Goal: Task Accomplishment & Management: Manage account settings

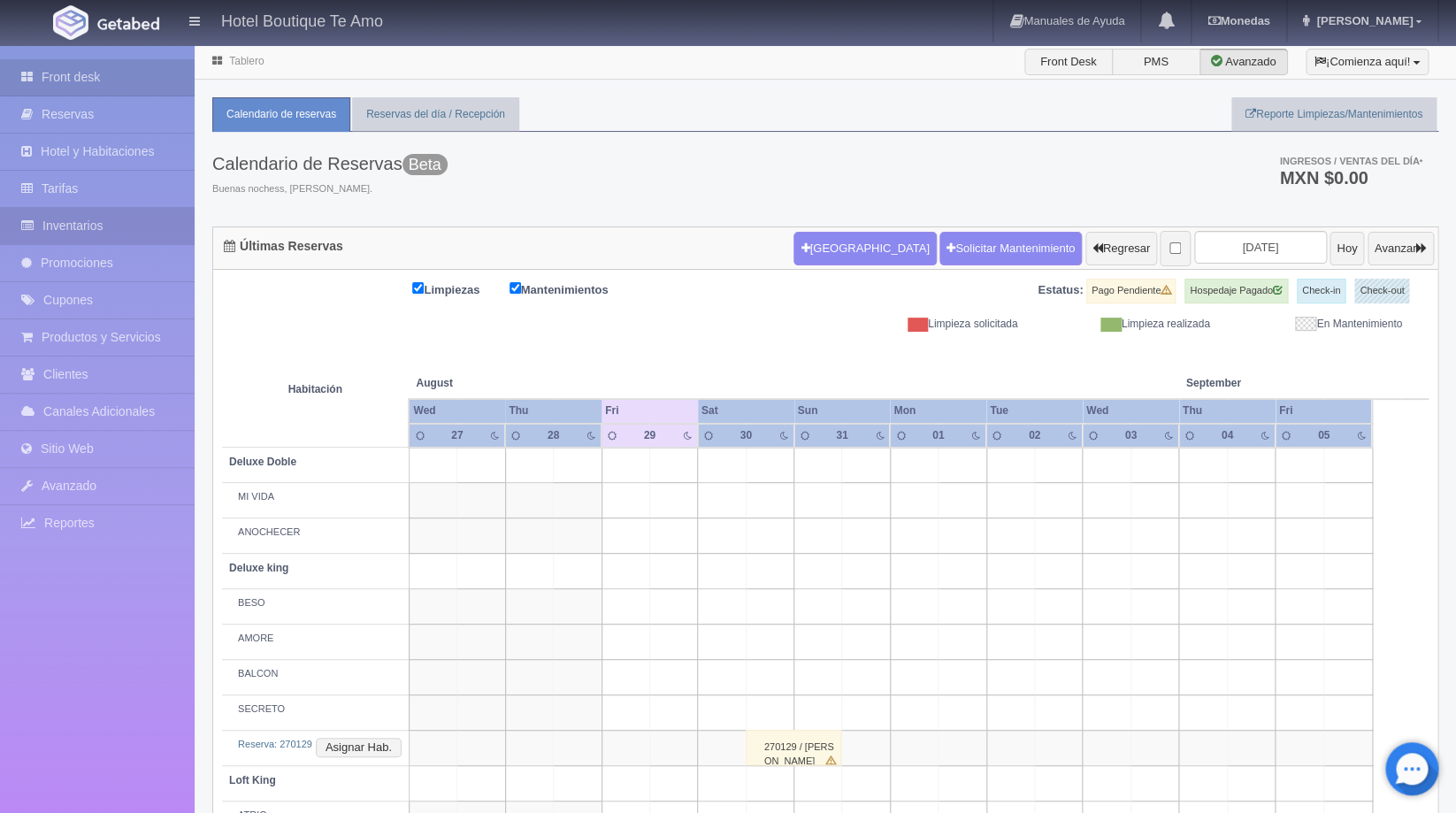
click at [76, 234] on link "Inventarios" at bounding box center [97, 226] width 195 height 37
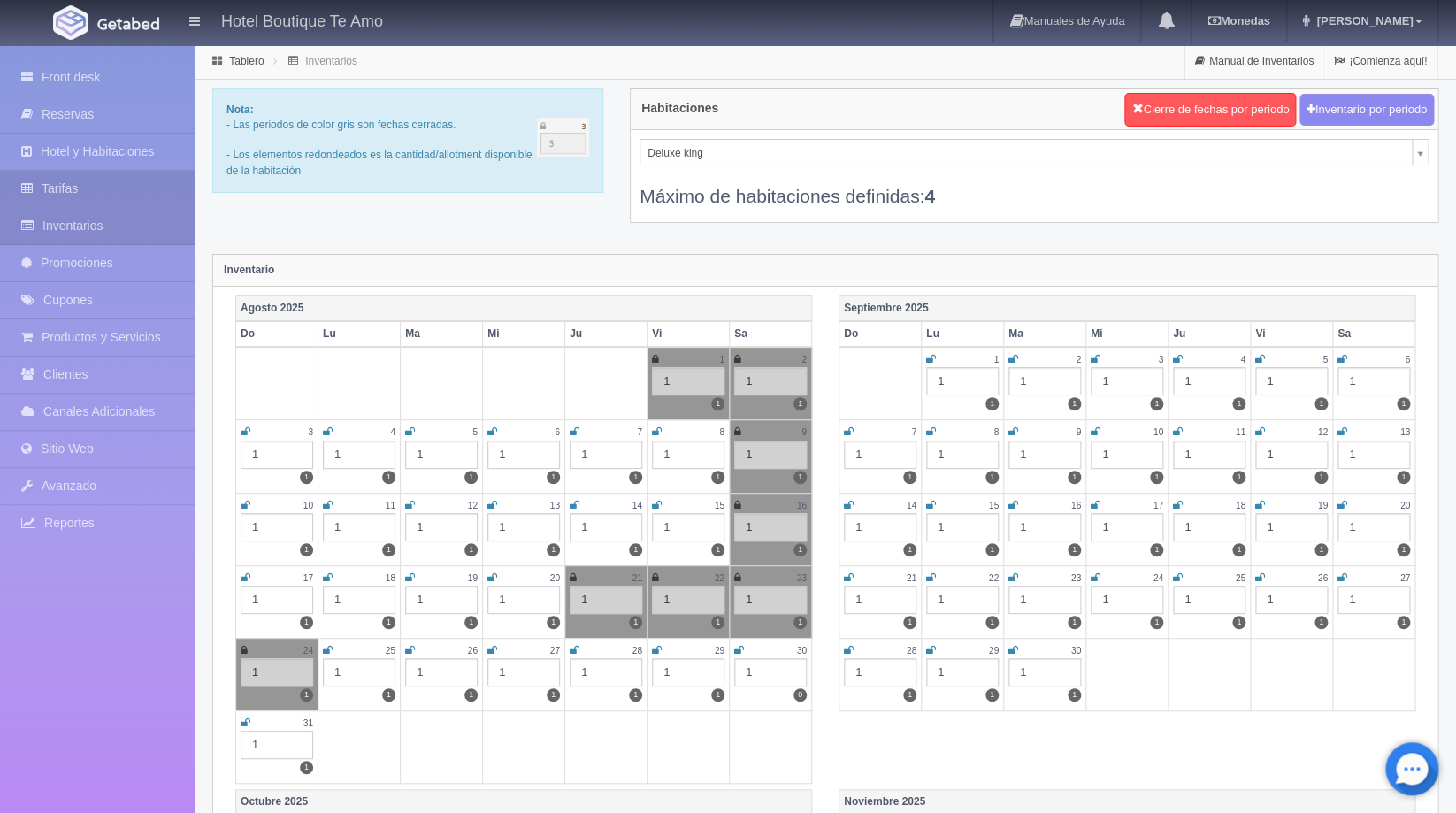
click at [86, 191] on link "Tarifas" at bounding box center [97, 189] width 195 height 37
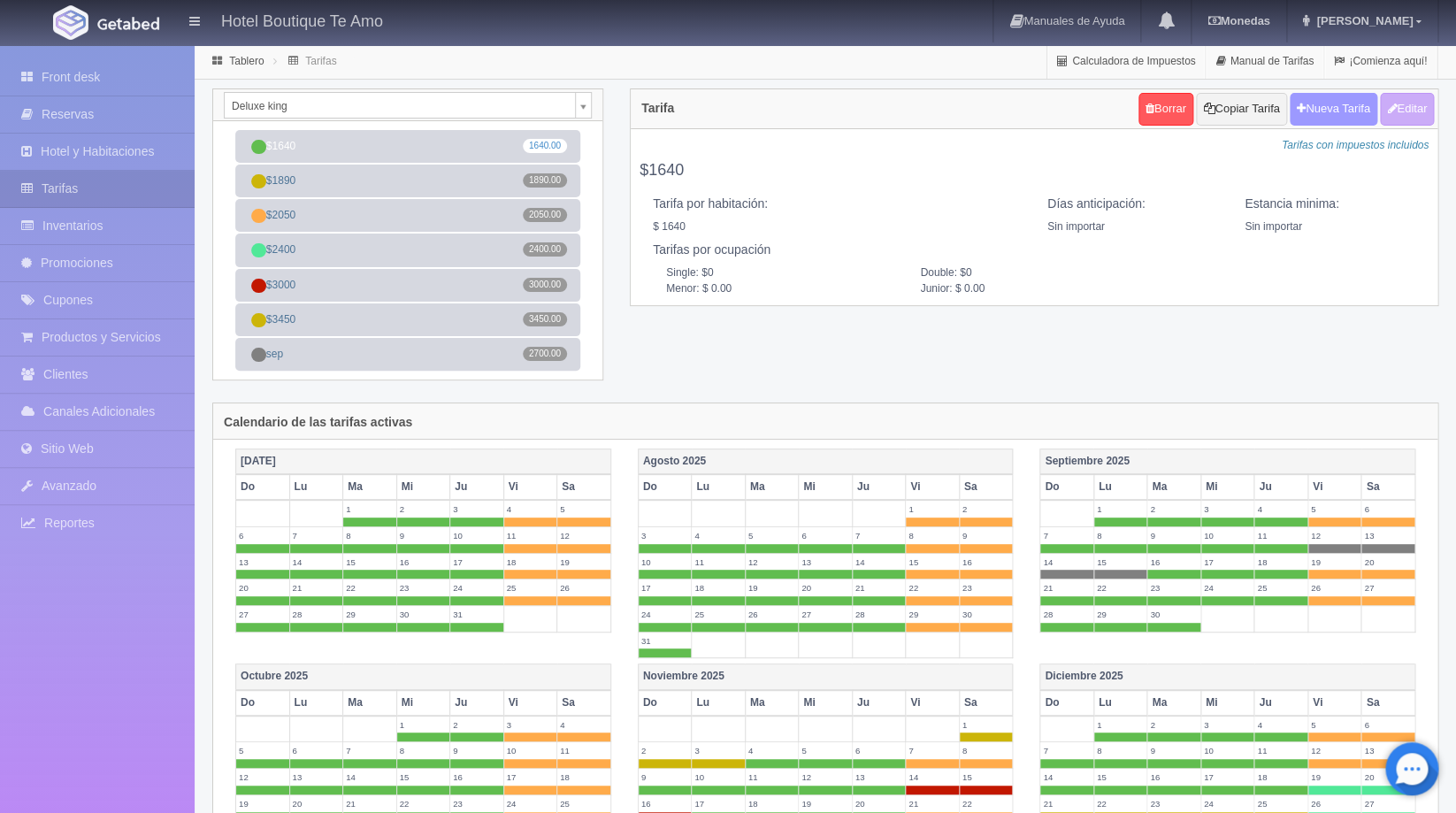
click at [1359, 105] on button "Nueva Tarifa" at bounding box center [1333, 109] width 87 height 33
select select
checkbox input "true"
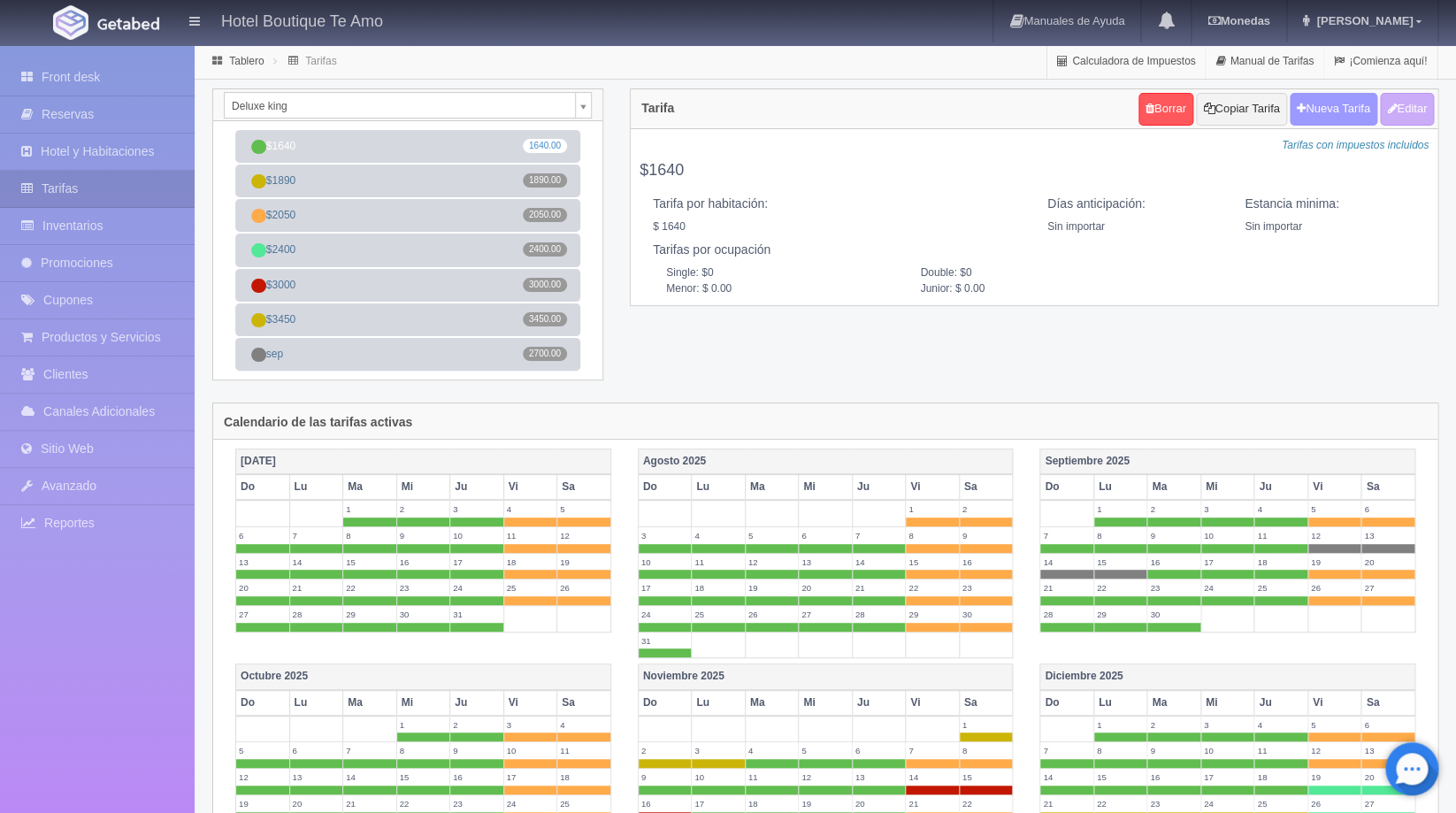
checkbox input "true"
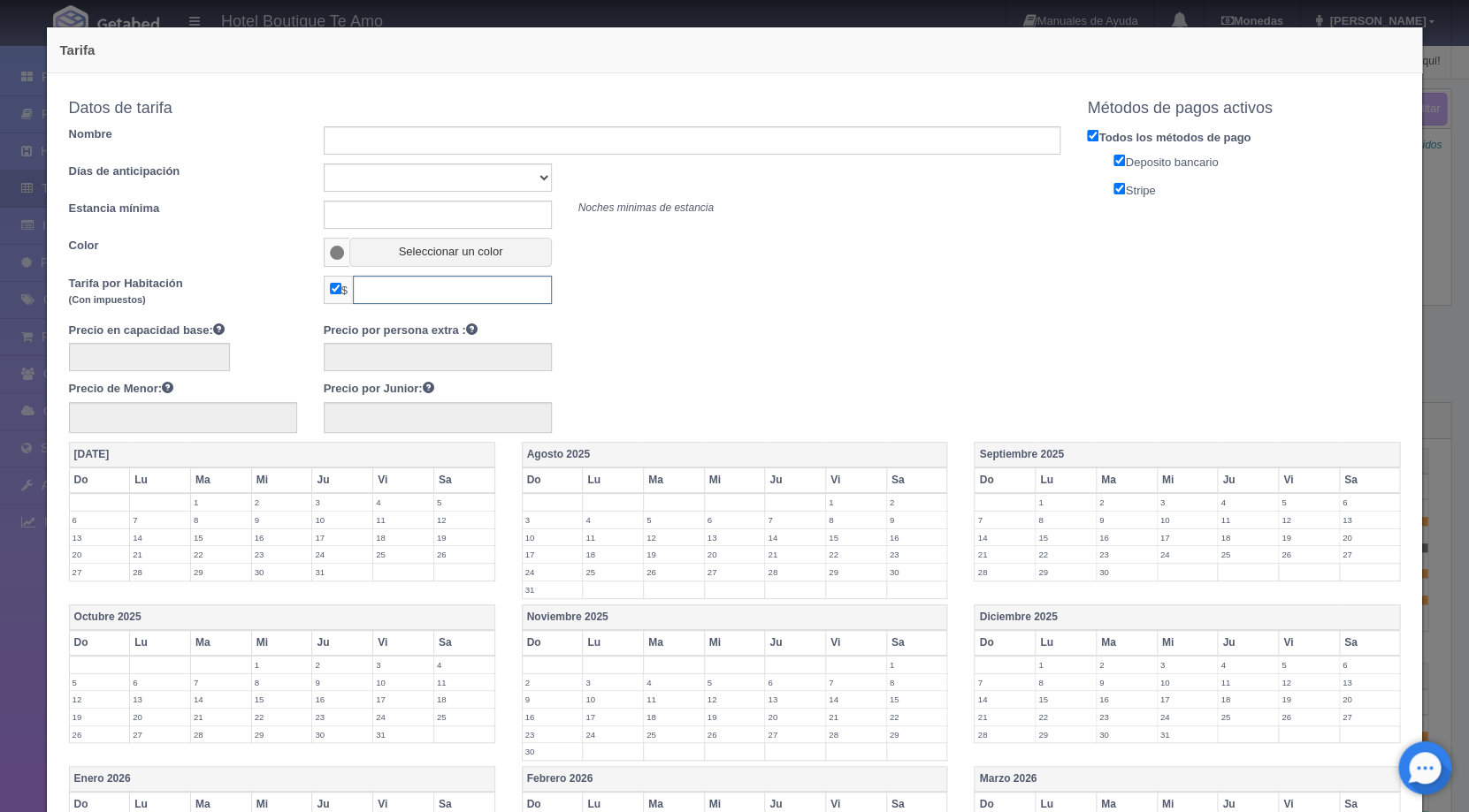
click at [417, 295] on input "text" at bounding box center [453, 290] width 199 height 28
type input "1800"
click at [649, 331] on div "Precio en capacidad base: Precio por persona extra : Precio de Menor: Precio po…" at bounding box center [565, 377] width 1019 height 111
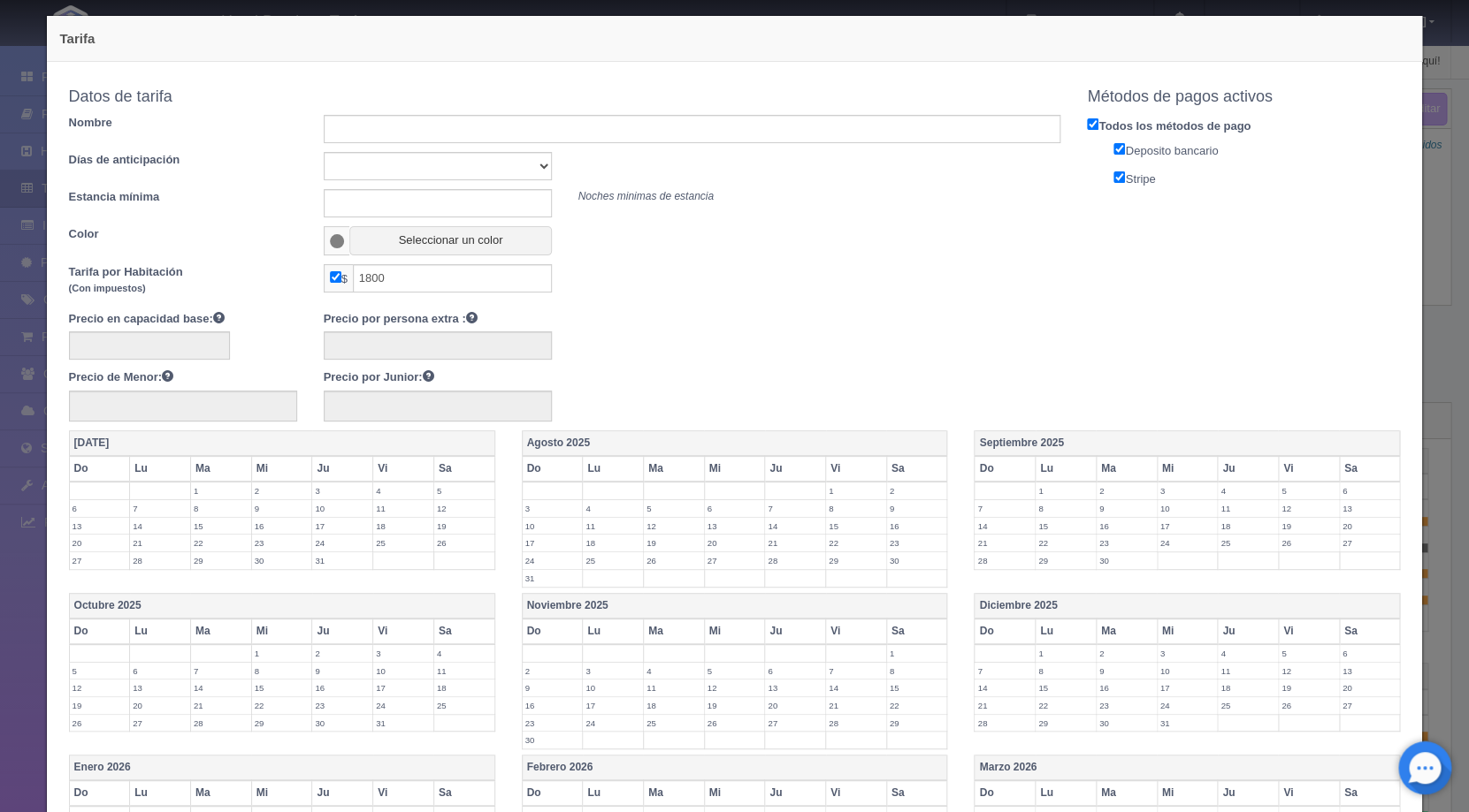
scroll to position [192, 0]
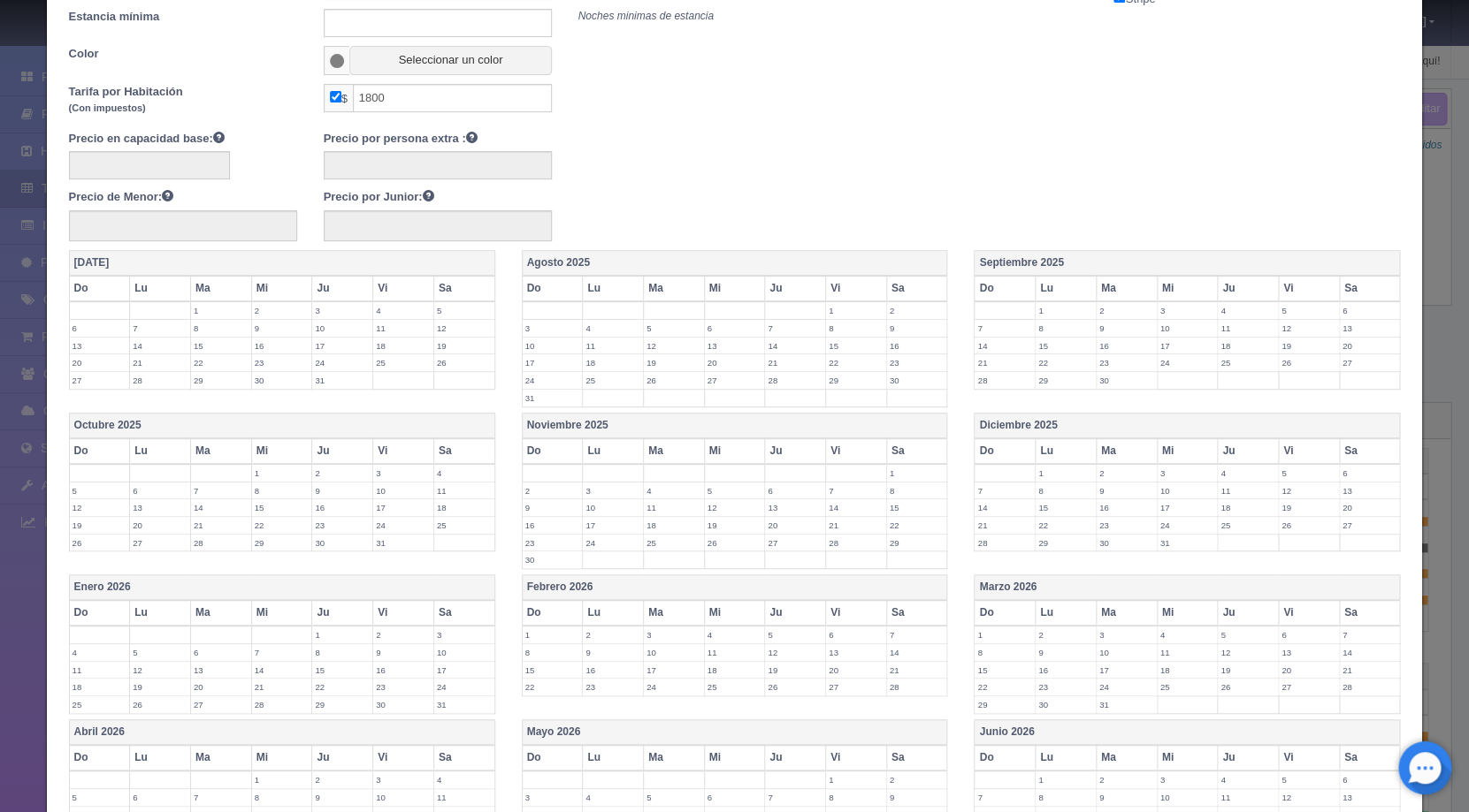
click at [837, 380] on label "29" at bounding box center [856, 380] width 61 height 17
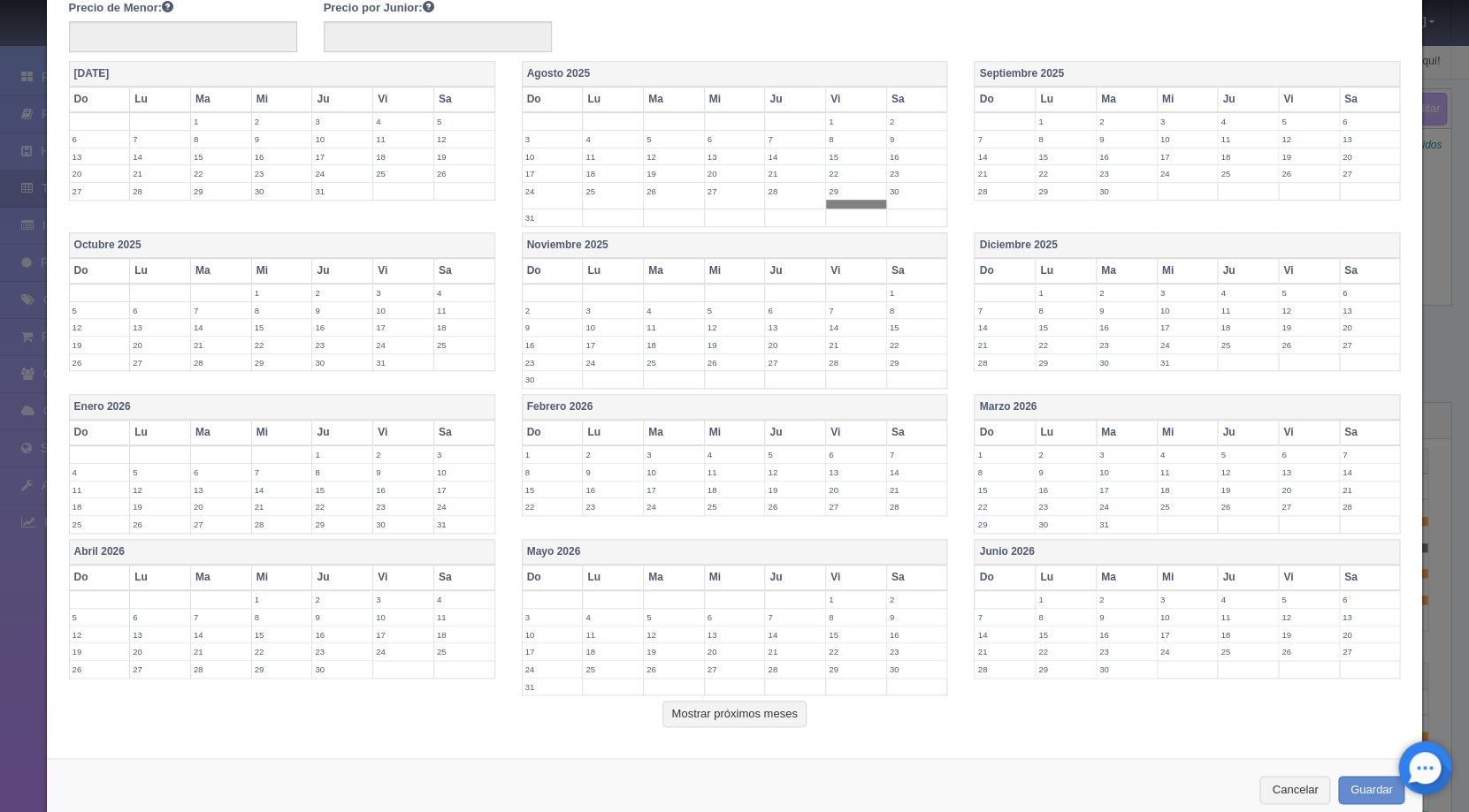
scroll to position [417, 0]
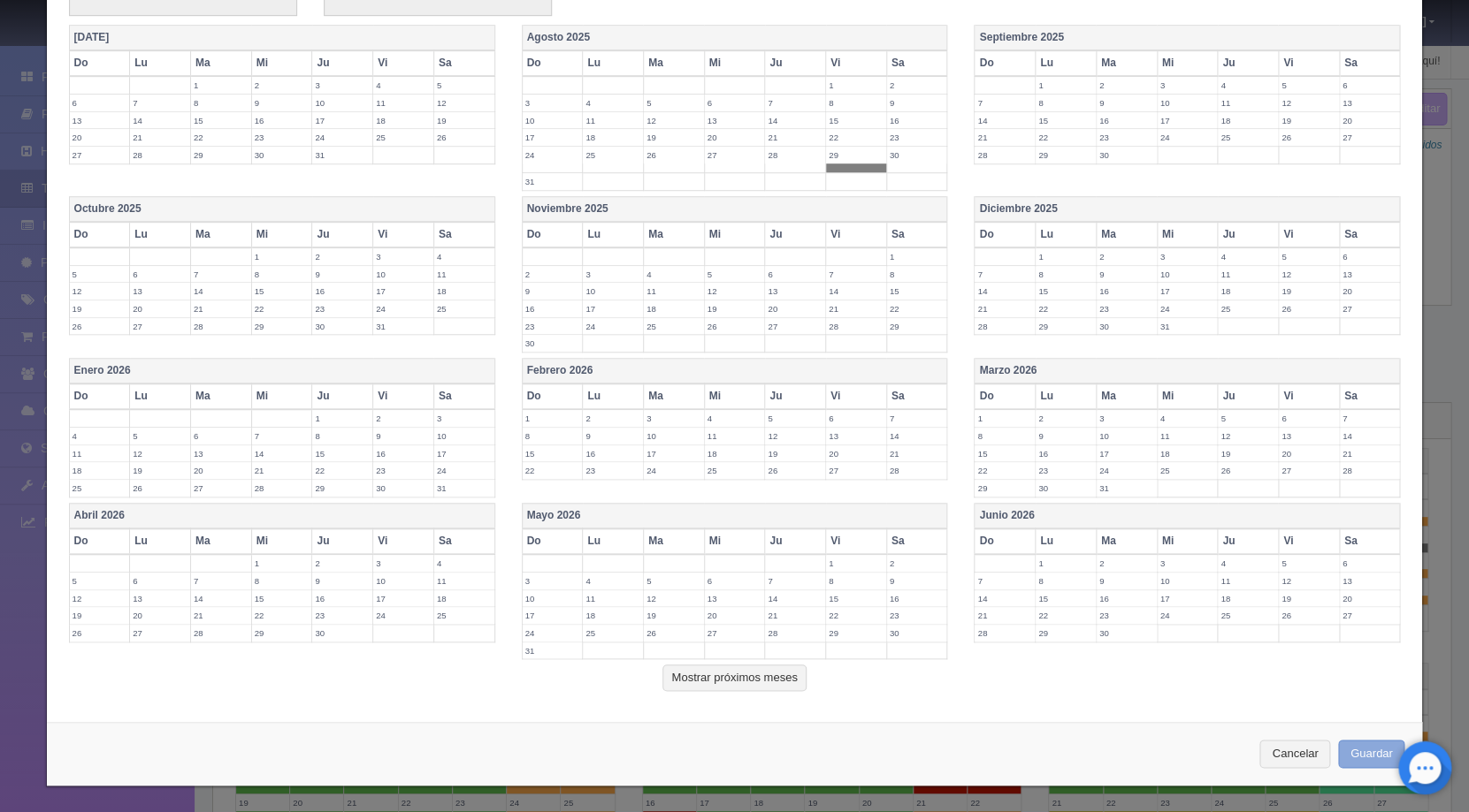
click at [1341, 748] on button "Guardar" at bounding box center [1372, 754] width 68 height 29
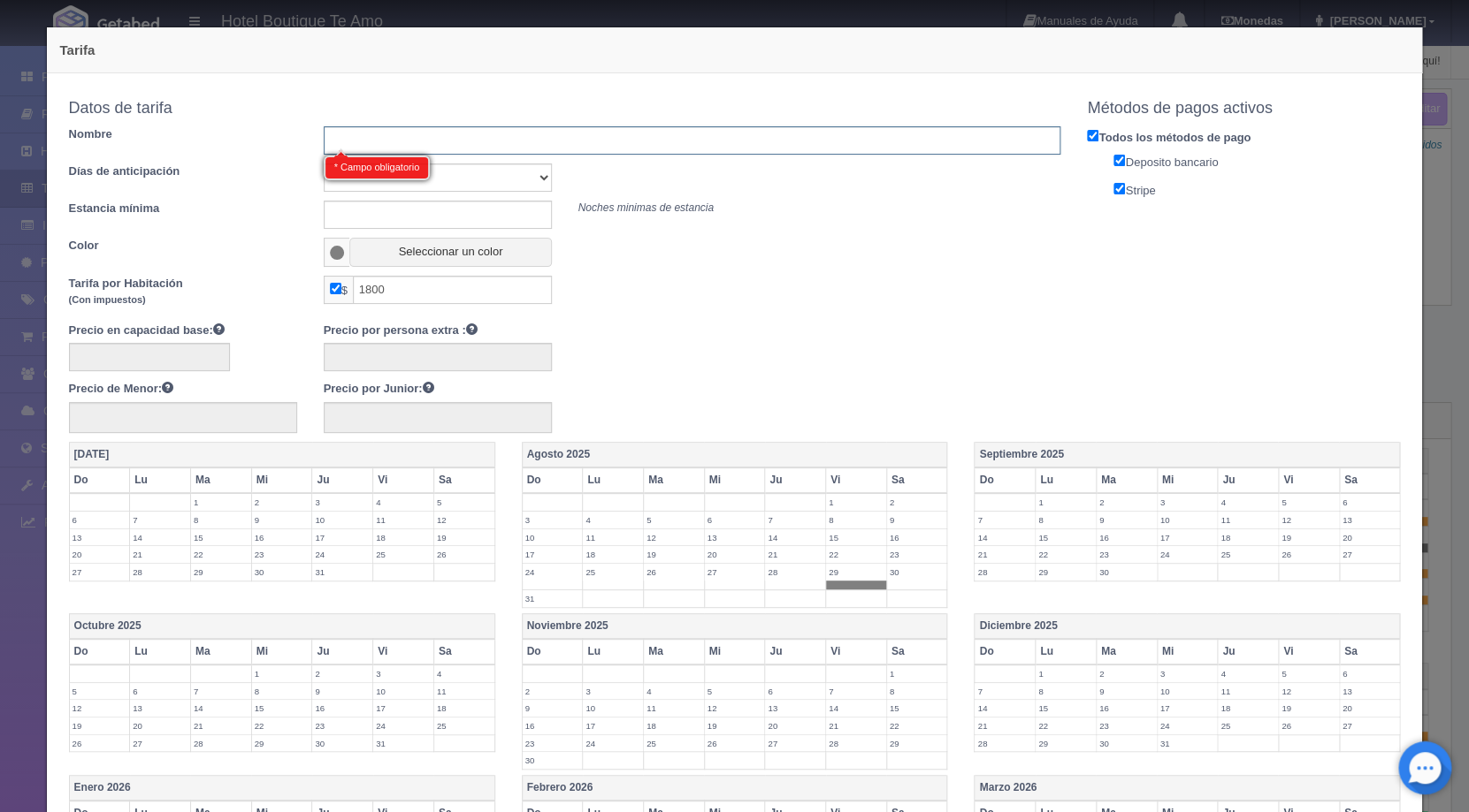
click at [494, 142] on input "text" at bounding box center [692, 141] width 738 height 28
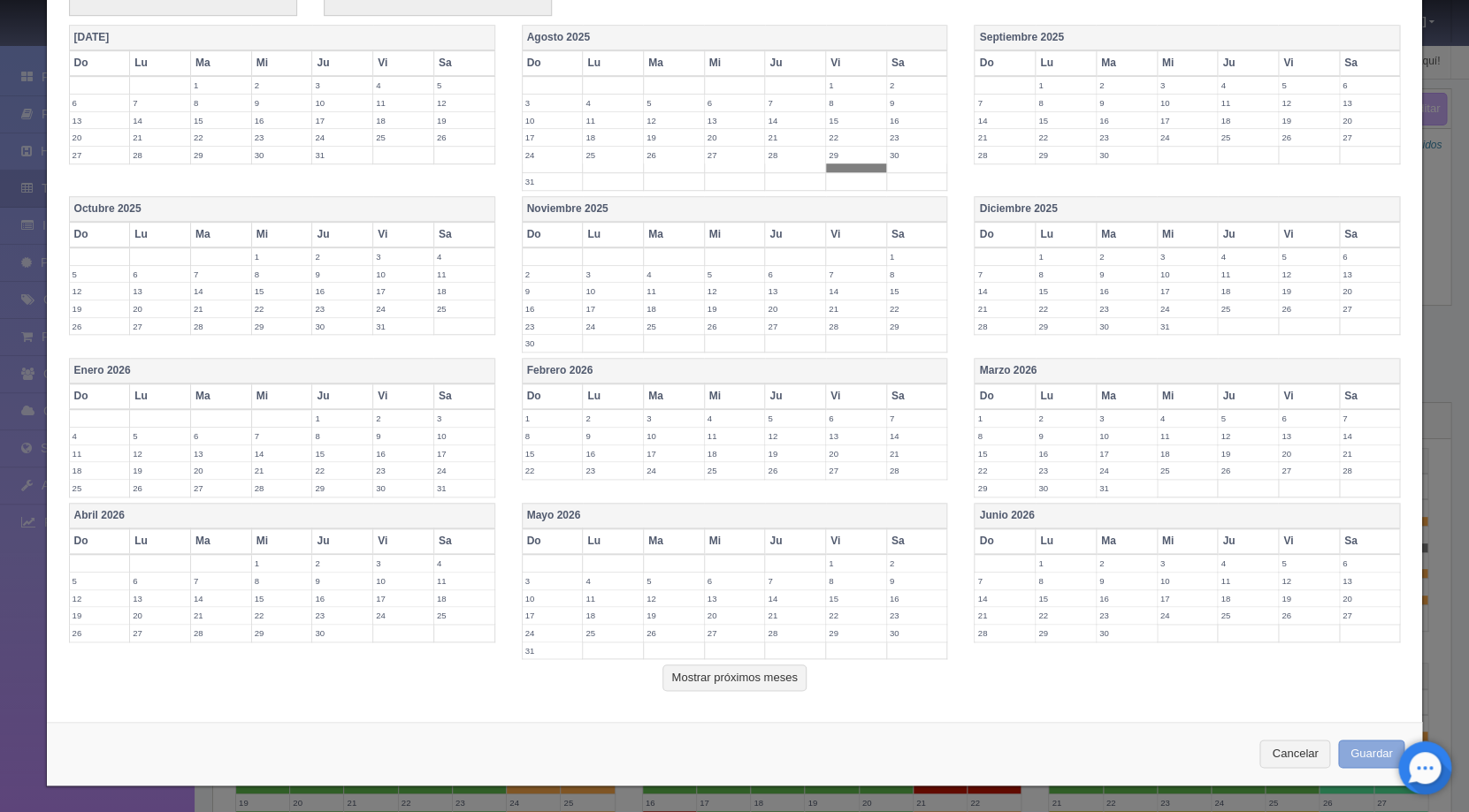
type input "29"
click at [1352, 757] on button "Guardar" at bounding box center [1372, 754] width 68 height 29
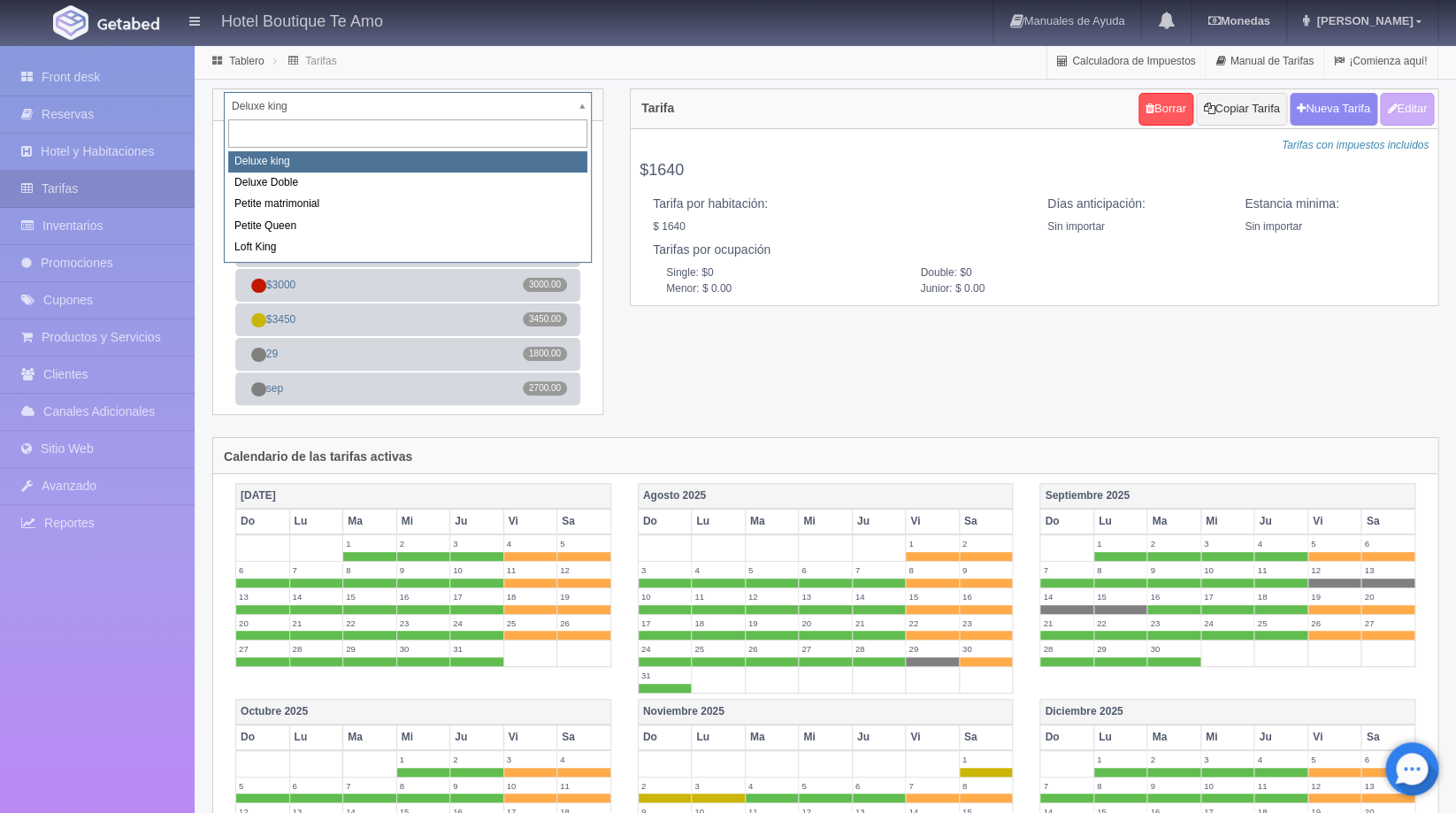
click at [581, 101] on body "Hotel Boutique Te Amo Manuales de Ayuda Actualizaciones recientes [GEOGRAPHIC_D…" at bounding box center [728, 711] width 1456 height 1335
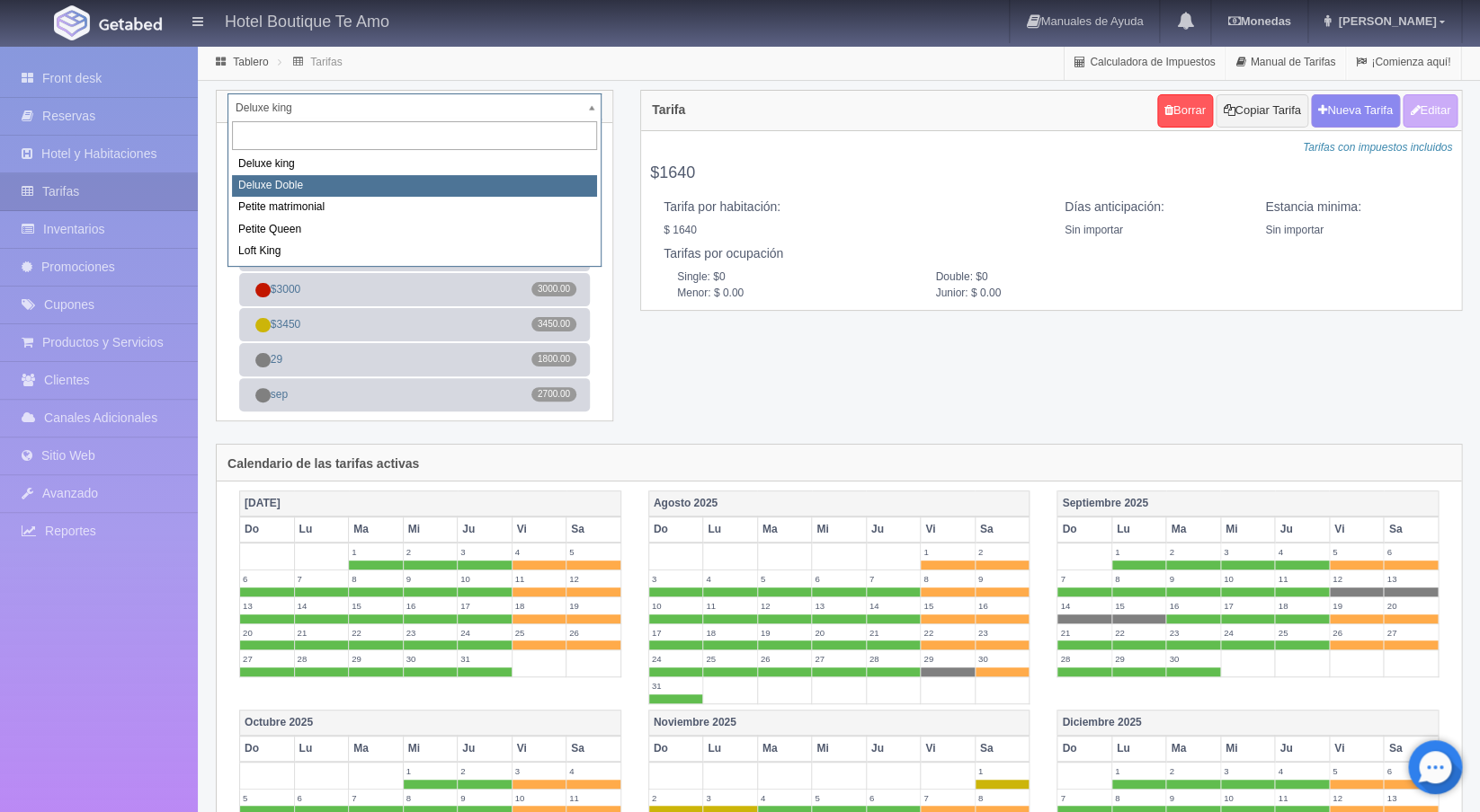
select select "2243"
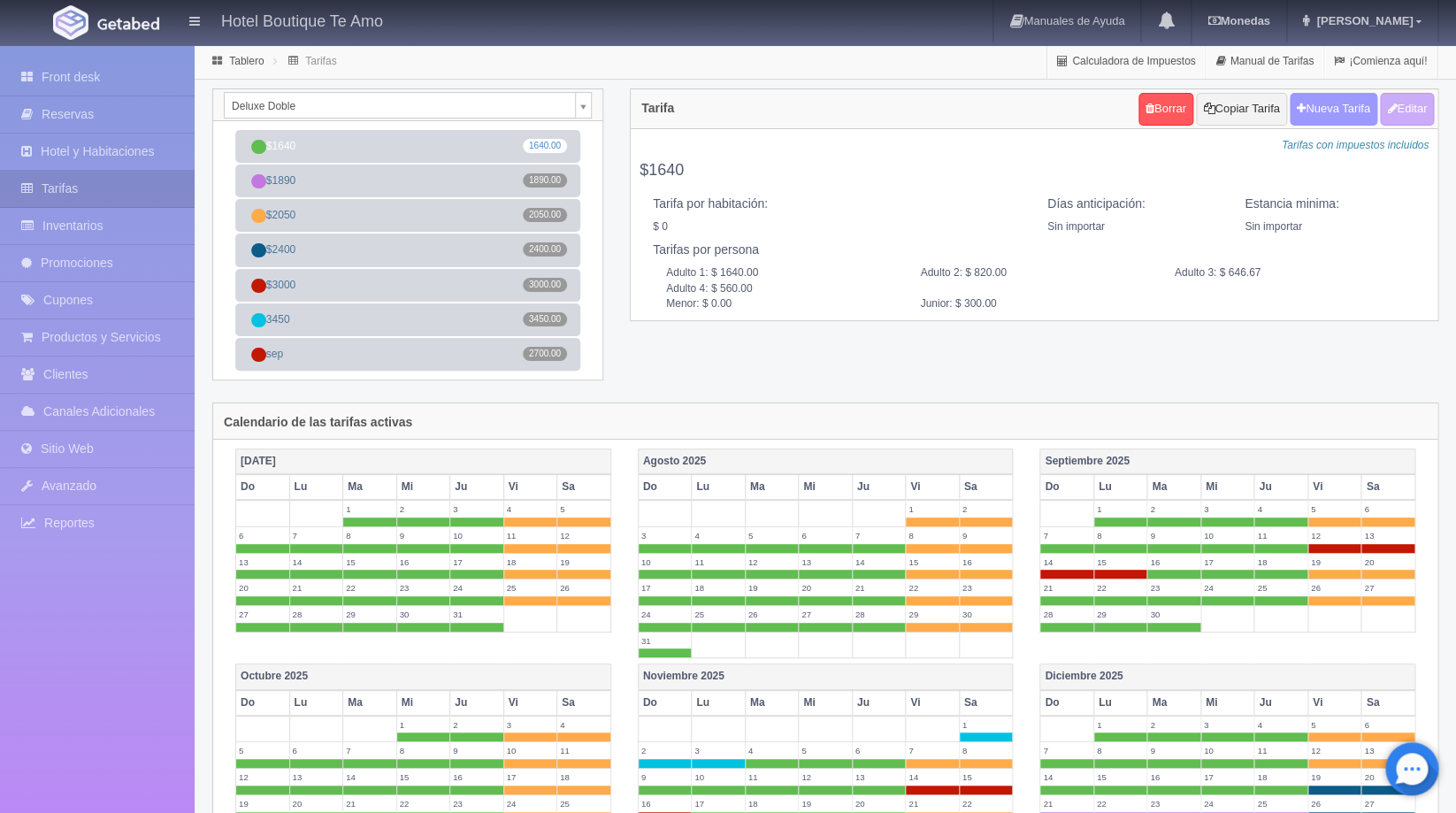
click at [1334, 109] on button "Nueva Tarifa" at bounding box center [1333, 109] width 87 height 33
select select
checkbox input "true"
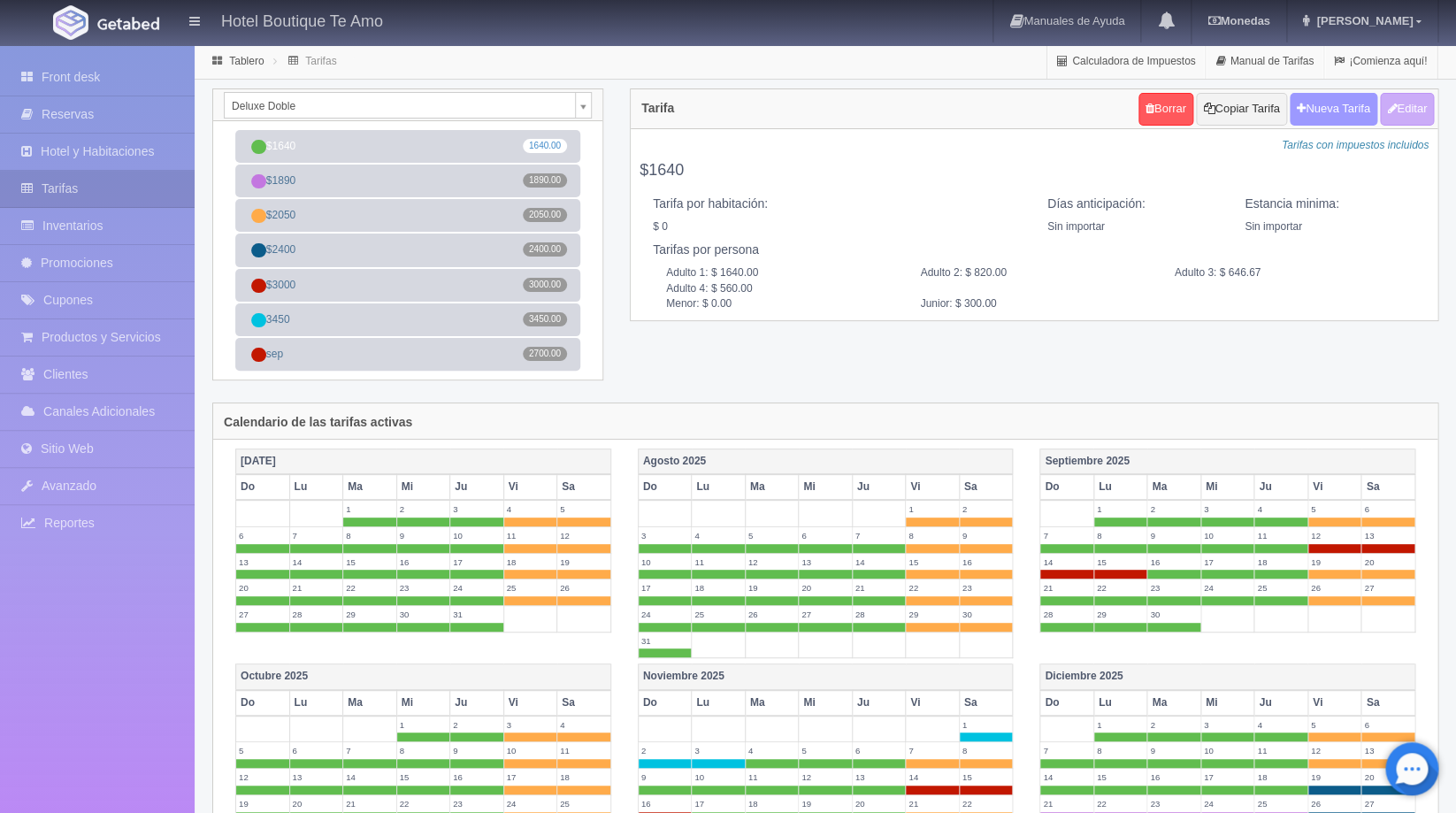
checkbox input "true"
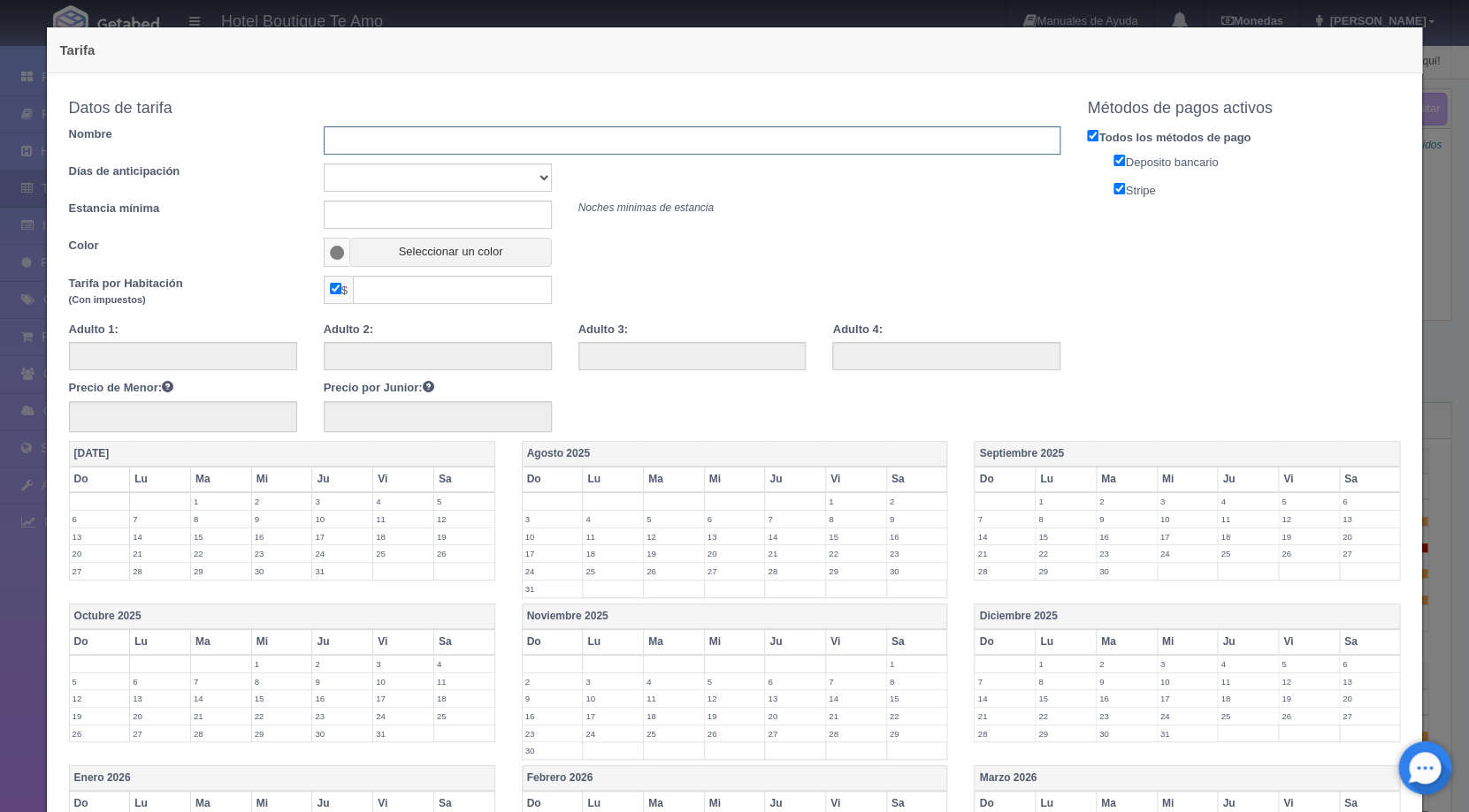
click at [396, 140] on input "text" at bounding box center [692, 141] width 738 height 28
type input "29"
click at [337, 294] on input "checkbox" at bounding box center [335, 288] width 12 height 12
checkbox input "false"
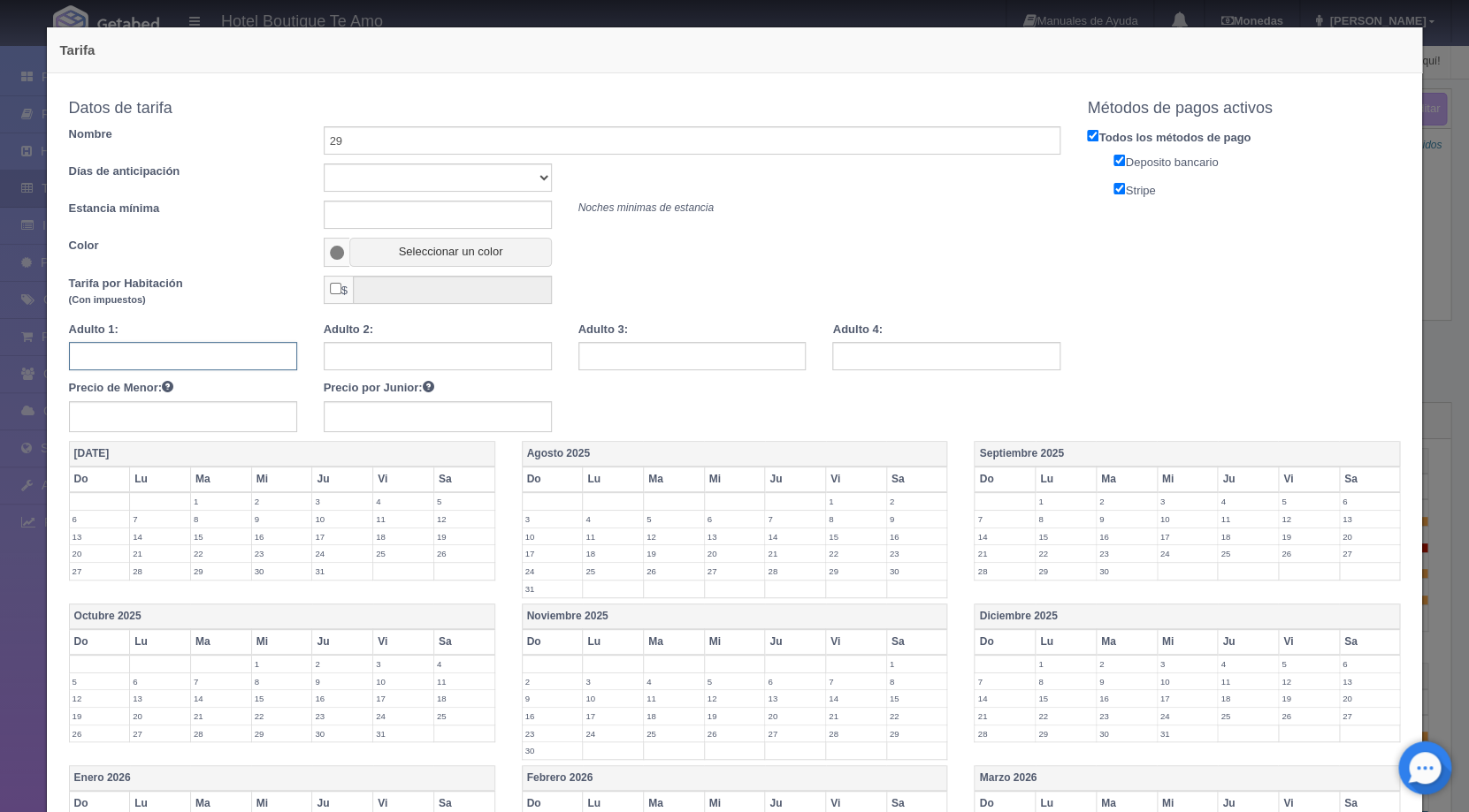
click at [161, 350] on input "text" at bounding box center [183, 357] width 228 height 28
type input "1800"
click at [391, 364] on input "text" at bounding box center [438, 357] width 228 height 28
type input "900"
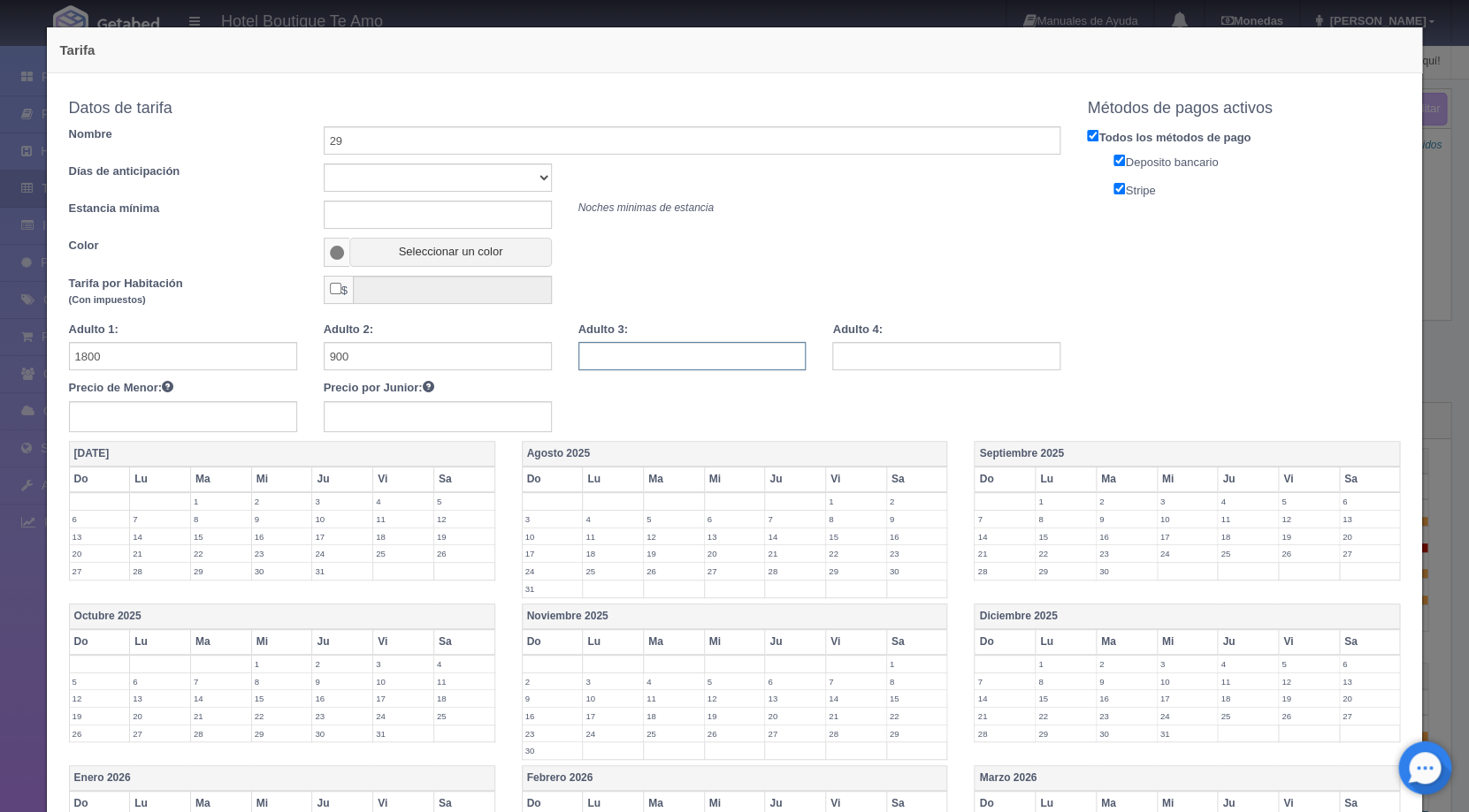
click at [625, 362] on input "text" at bounding box center [692, 357] width 228 height 28
type input "600"
click at [904, 353] on input "text" at bounding box center [946, 357] width 228 height 28
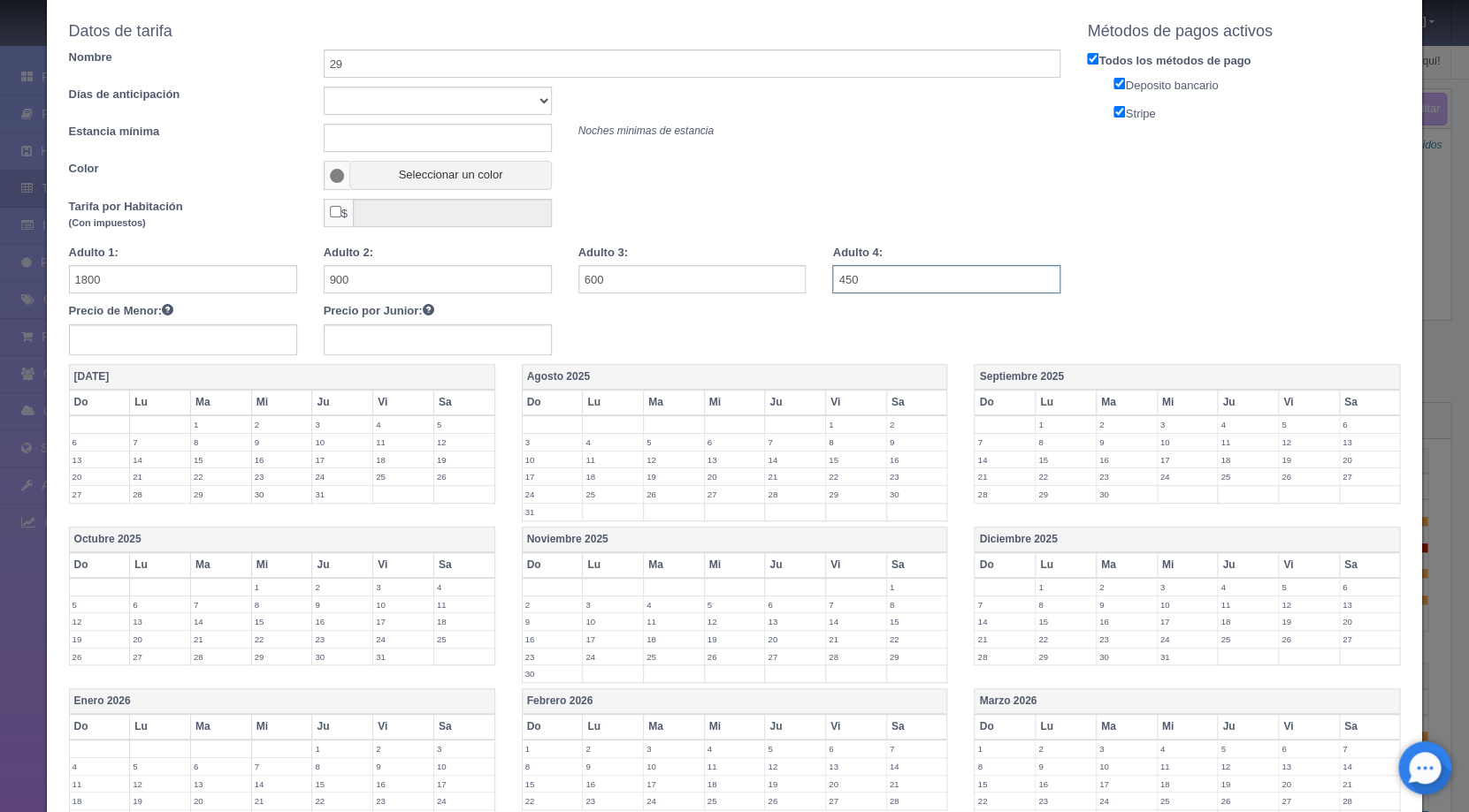
type input "450"
click at [829, 500] on label "29" at bounding box center [856, 494] width 61 height 17
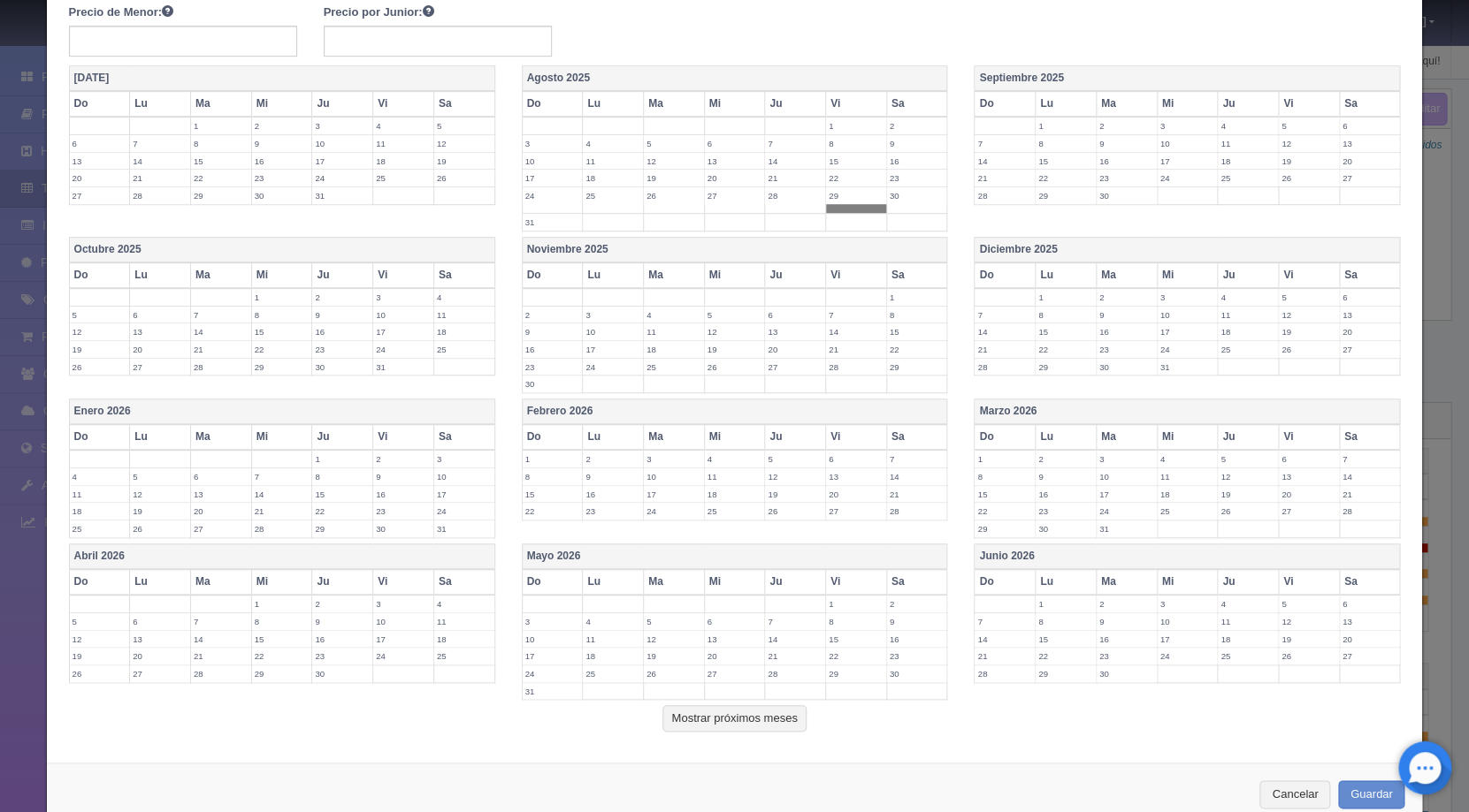
scroll to position [384, 0]
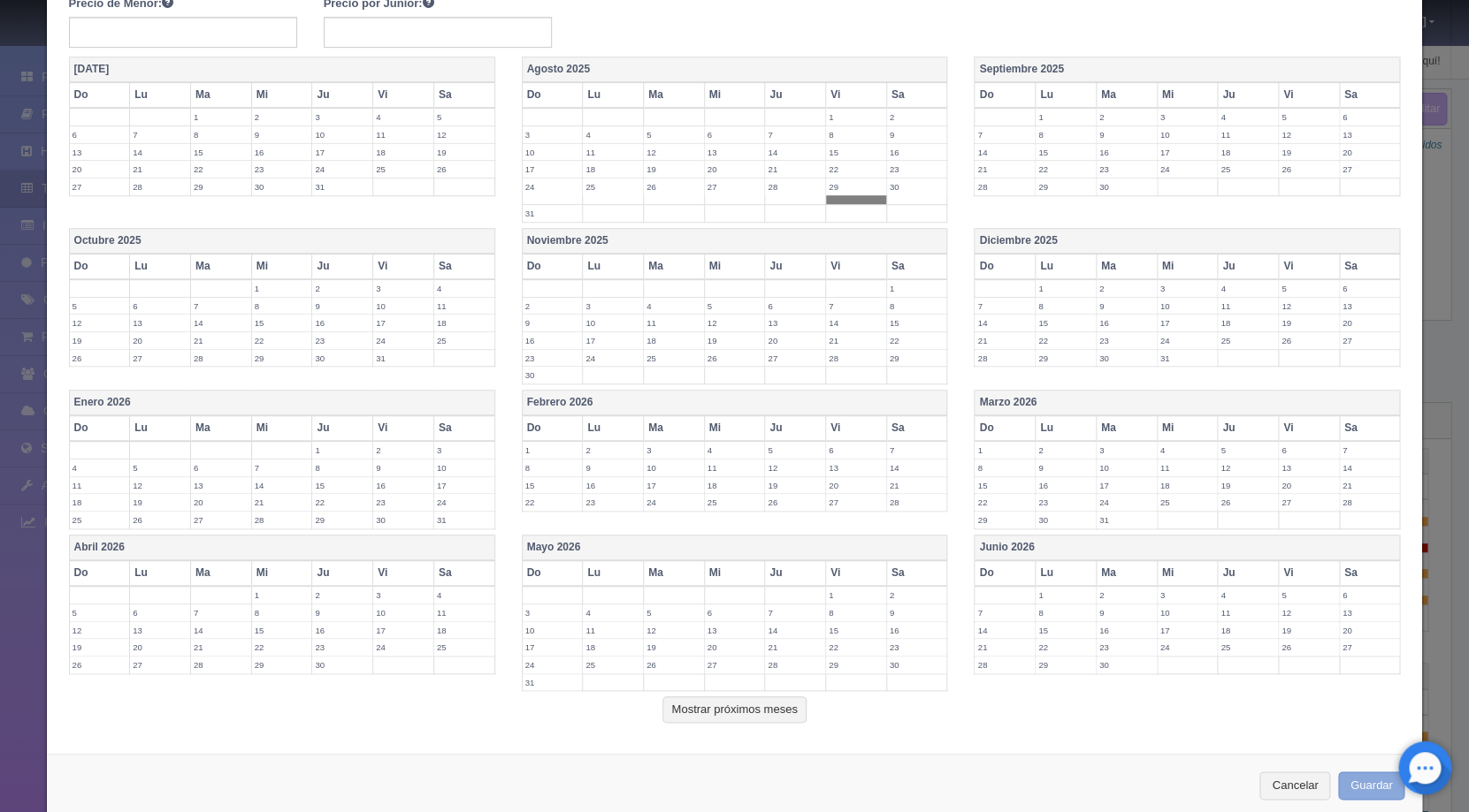
click at [1348, 791] on button "Guardar" at bounding box center [1372, 786] width 68 height 29
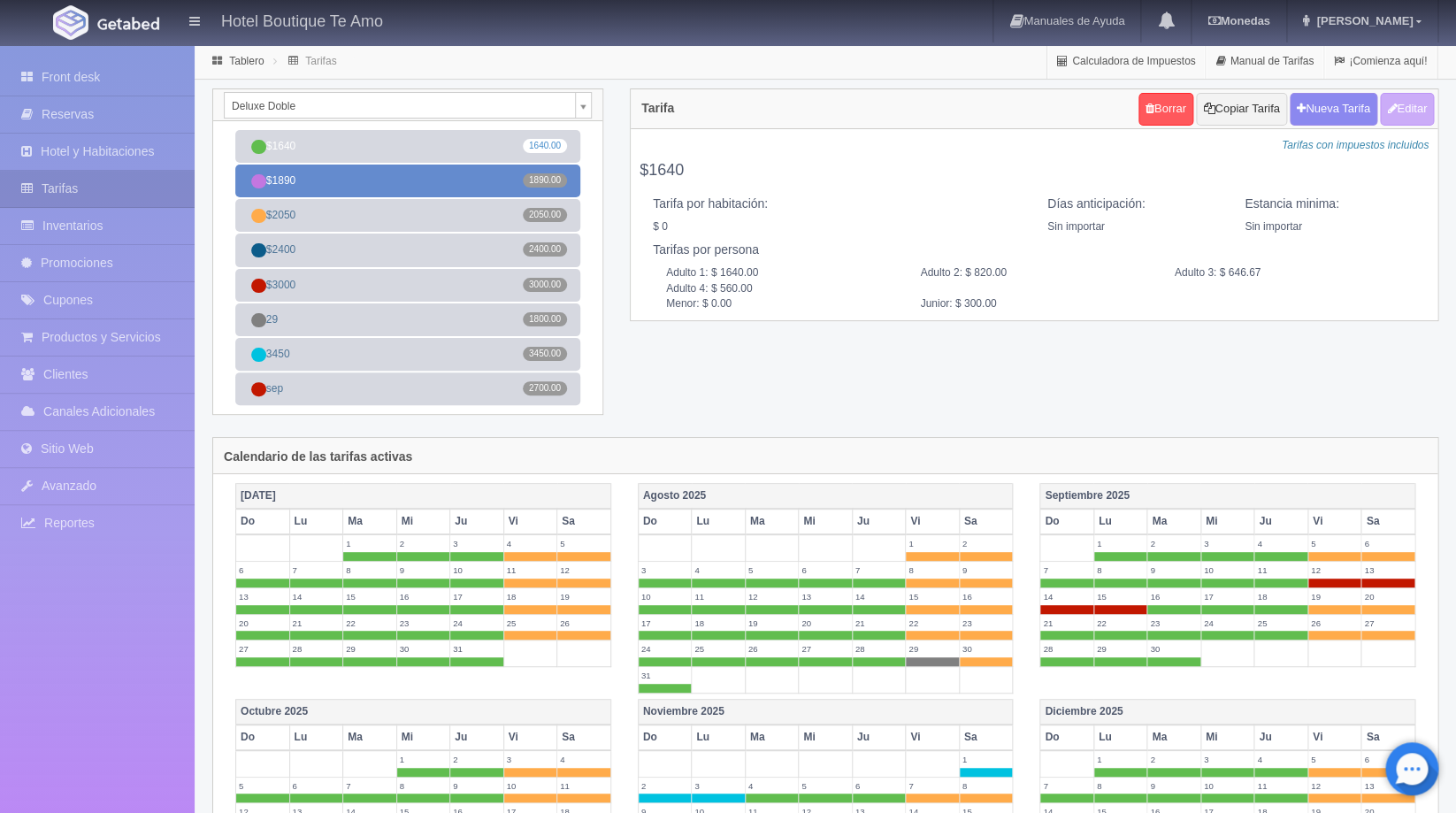
click at [439, 185] on link "$1890 1890.00" at bounding box center [408, 181] width 345 height 33
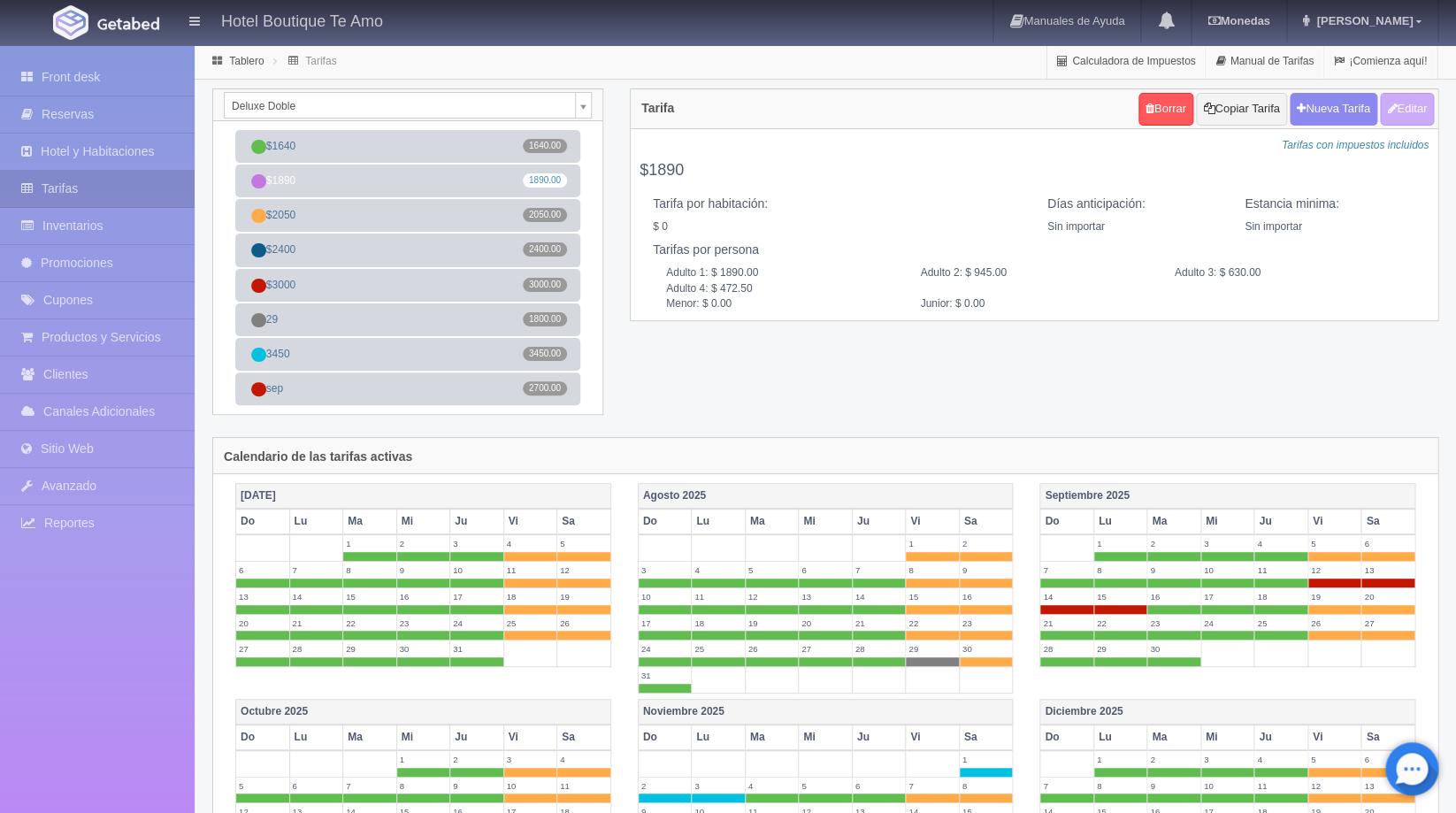
click at [586, 107] on body "Hotel Boutique Te Amo Manuales de Ayuda Actualizaciones recientes [GEOGRAPHIC_D…" at bounding box center [728, 711] width 1456 height 1335
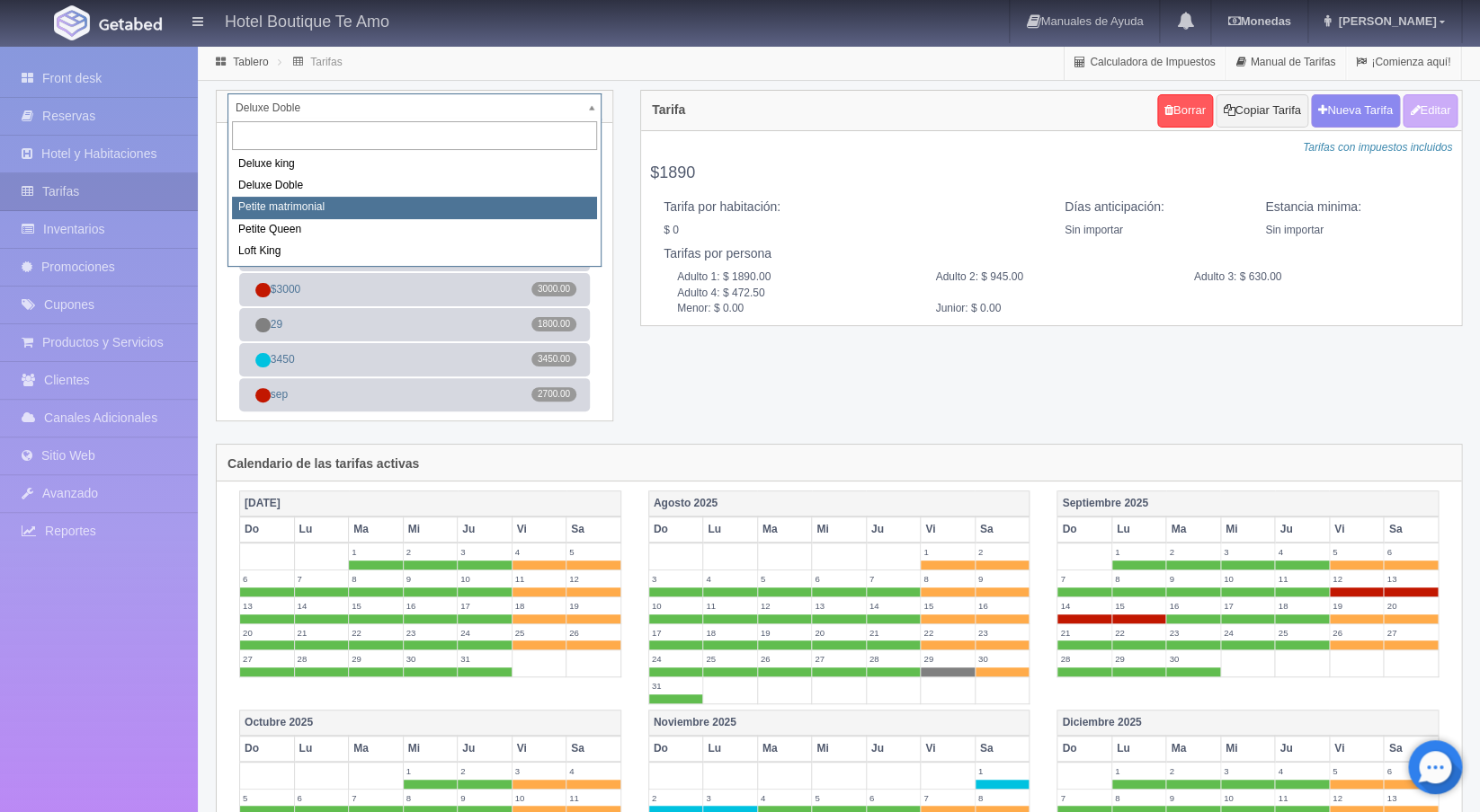
select select "2244"
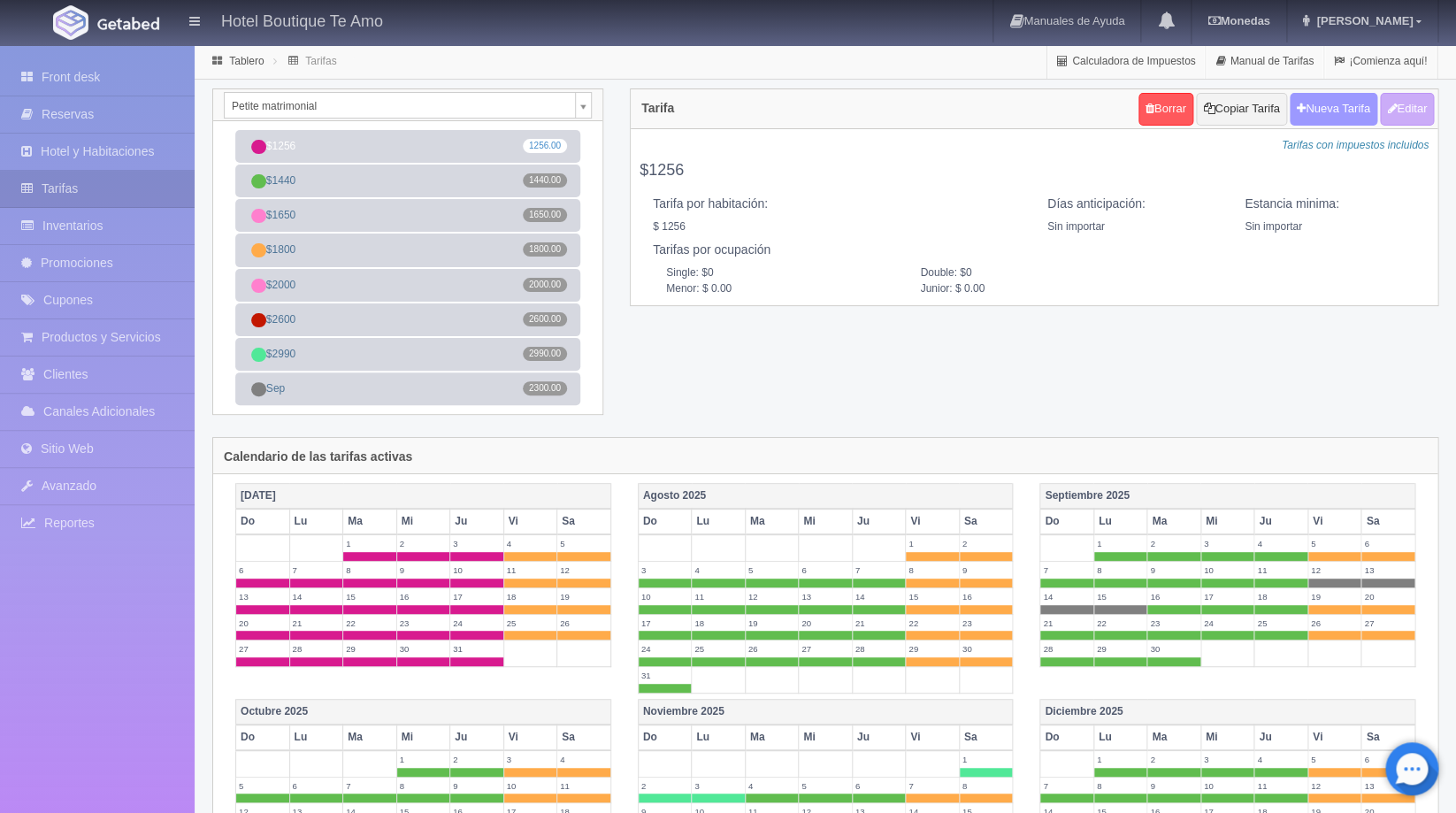
click at [1322, 111] on button "Nueva Tarifa" at bounding box center [1333, 109] width 87 height 33
select select
checkbox input "true"
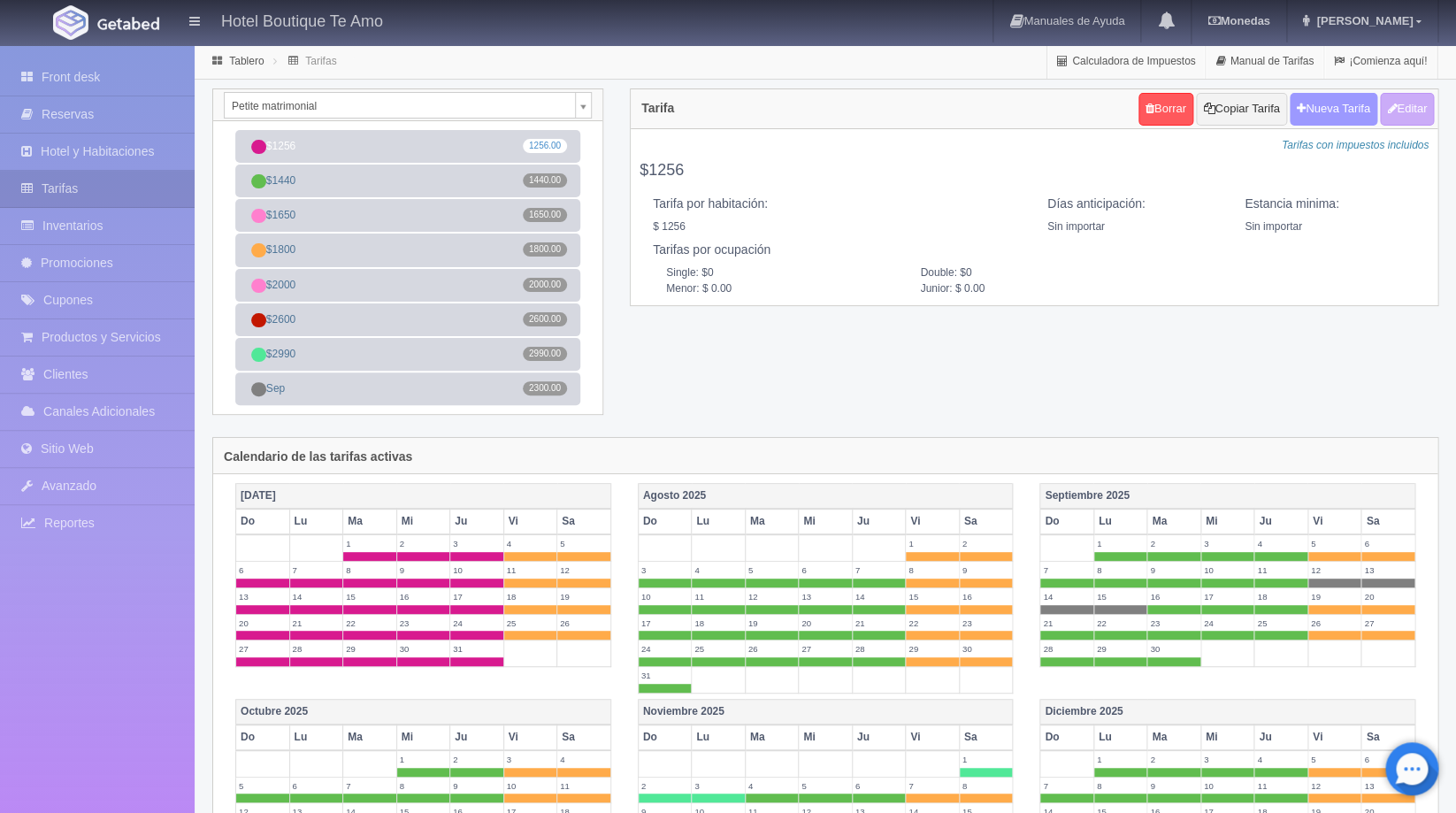
checkbox input "true"
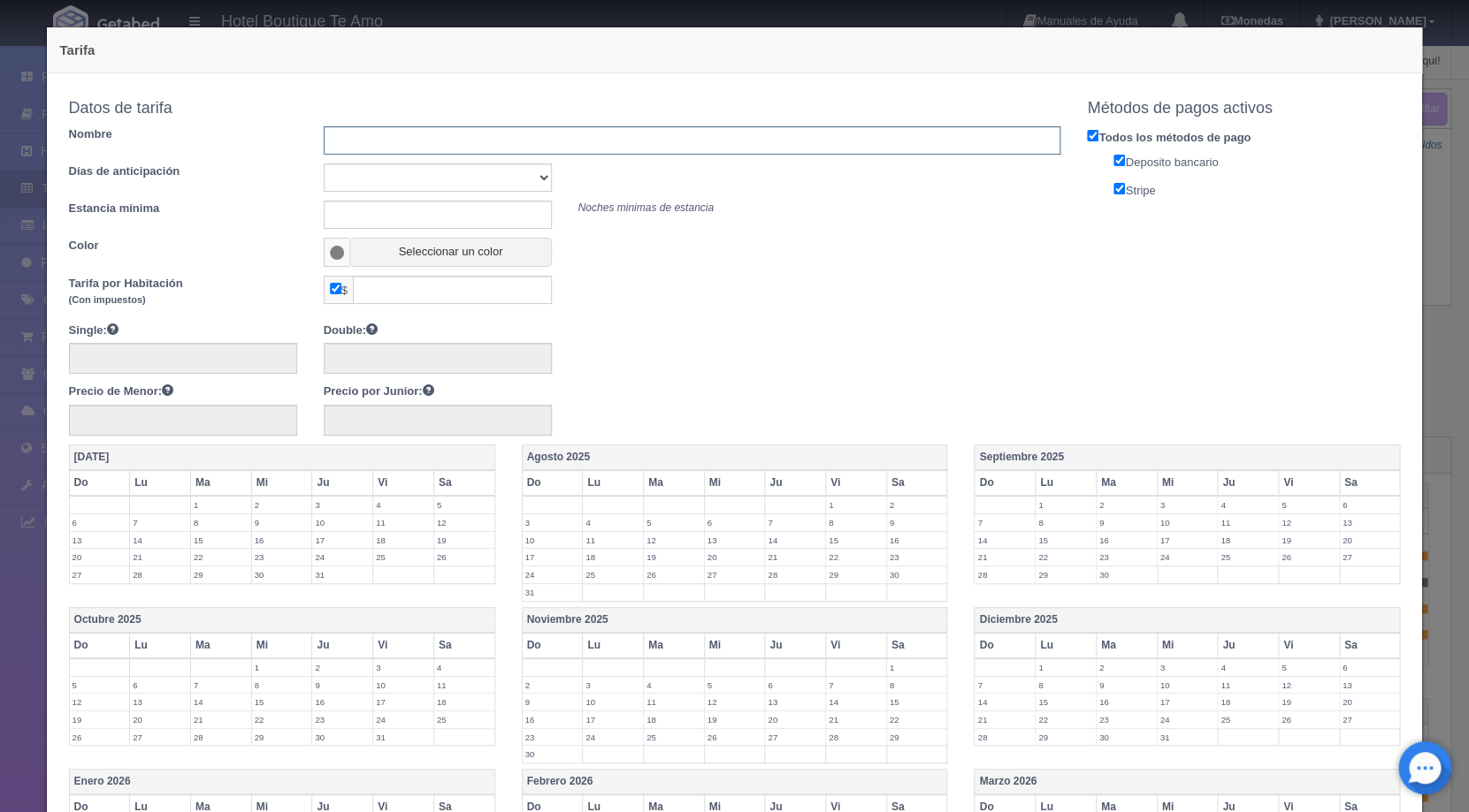
click at [506, 139] on input "text" at bounding box center [692, 141] width 738 height 28
type input "29"
click at [465, 297] on input "text" at bounding box center [453, 290] width 199 height 28
type input "1550"
click at [839, 576] on label "29" at bounding box center [856, 575] width 61 height 17
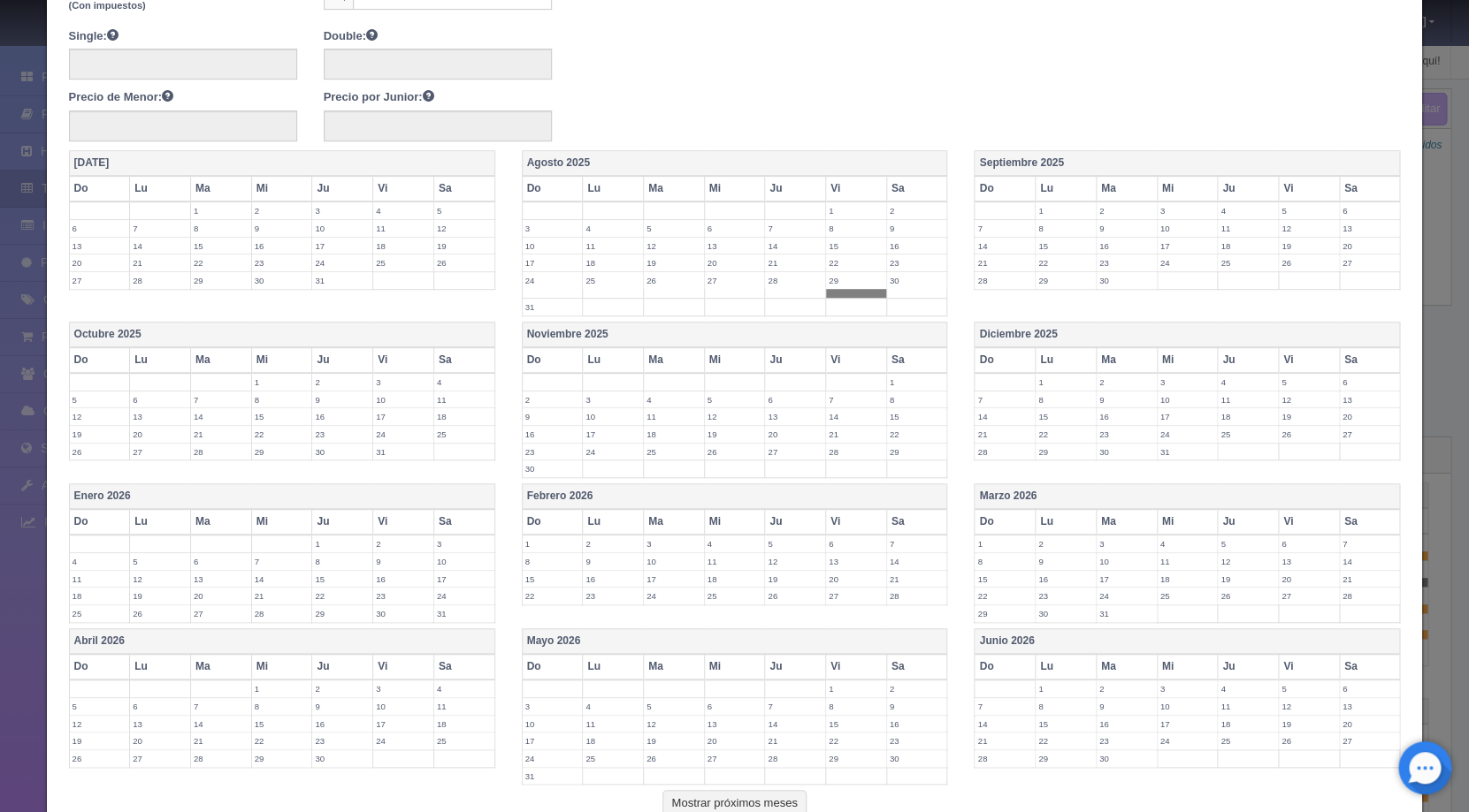
scroll to position [420, 0]
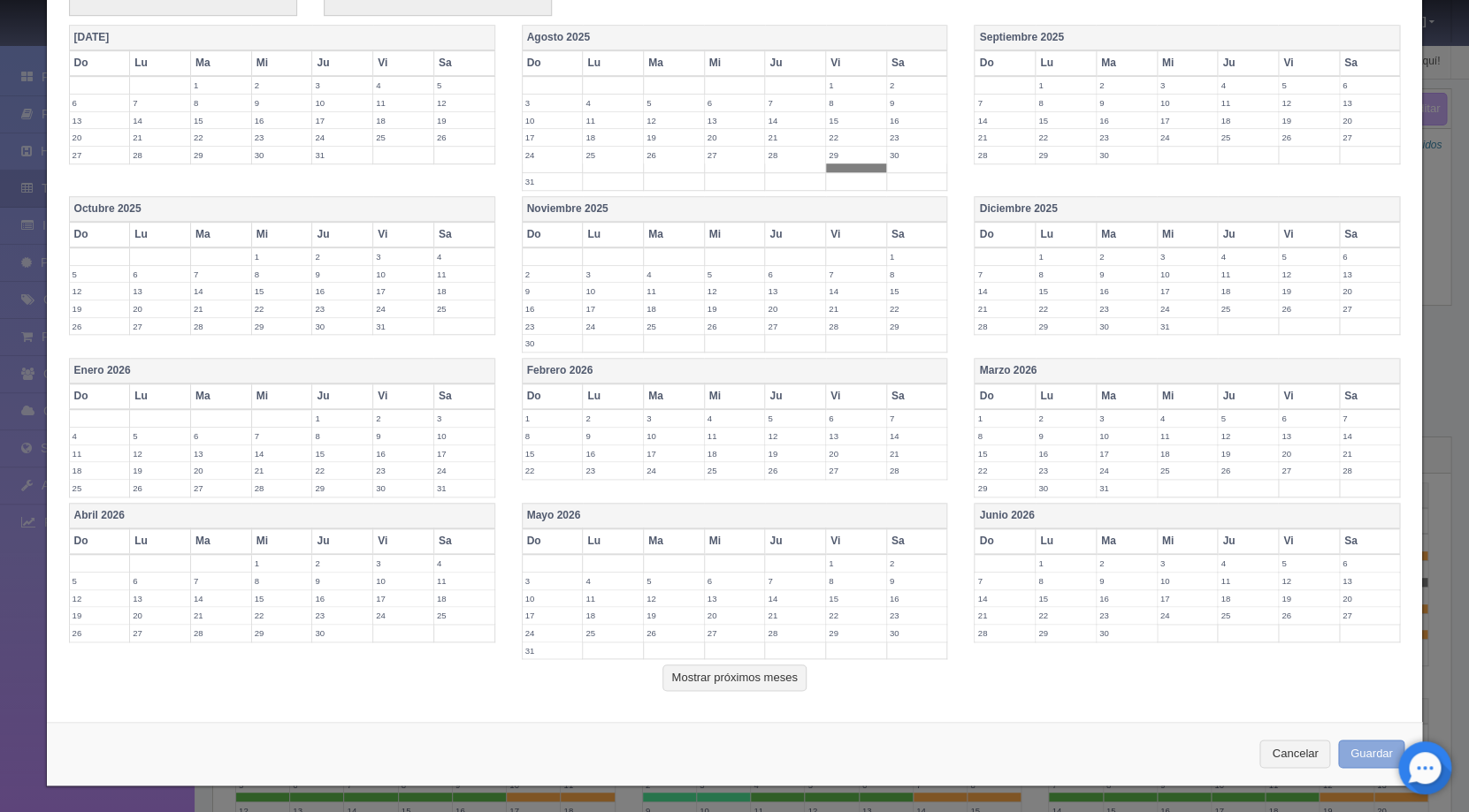
click at [1338, 750] on button "Guardar" at bounding box center [1372, 754] width 68 height 29
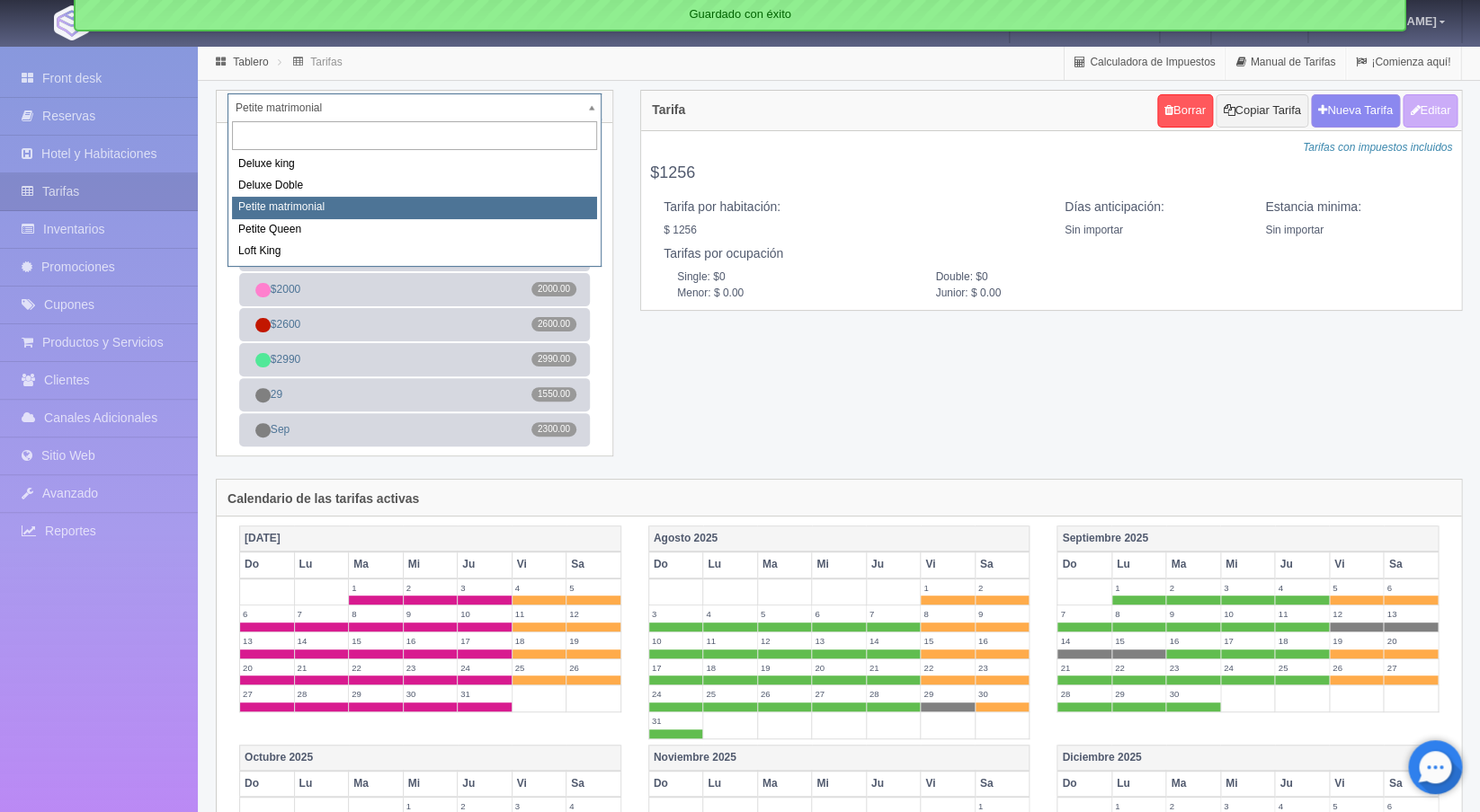
click at [596, 105] on body "Hotel Boutique Te Amo Manuales de Ayuda Actualizaciones recientes [GEOGRAPHIC_D…" at bounding box center [740, 740] width 1480 height 1390
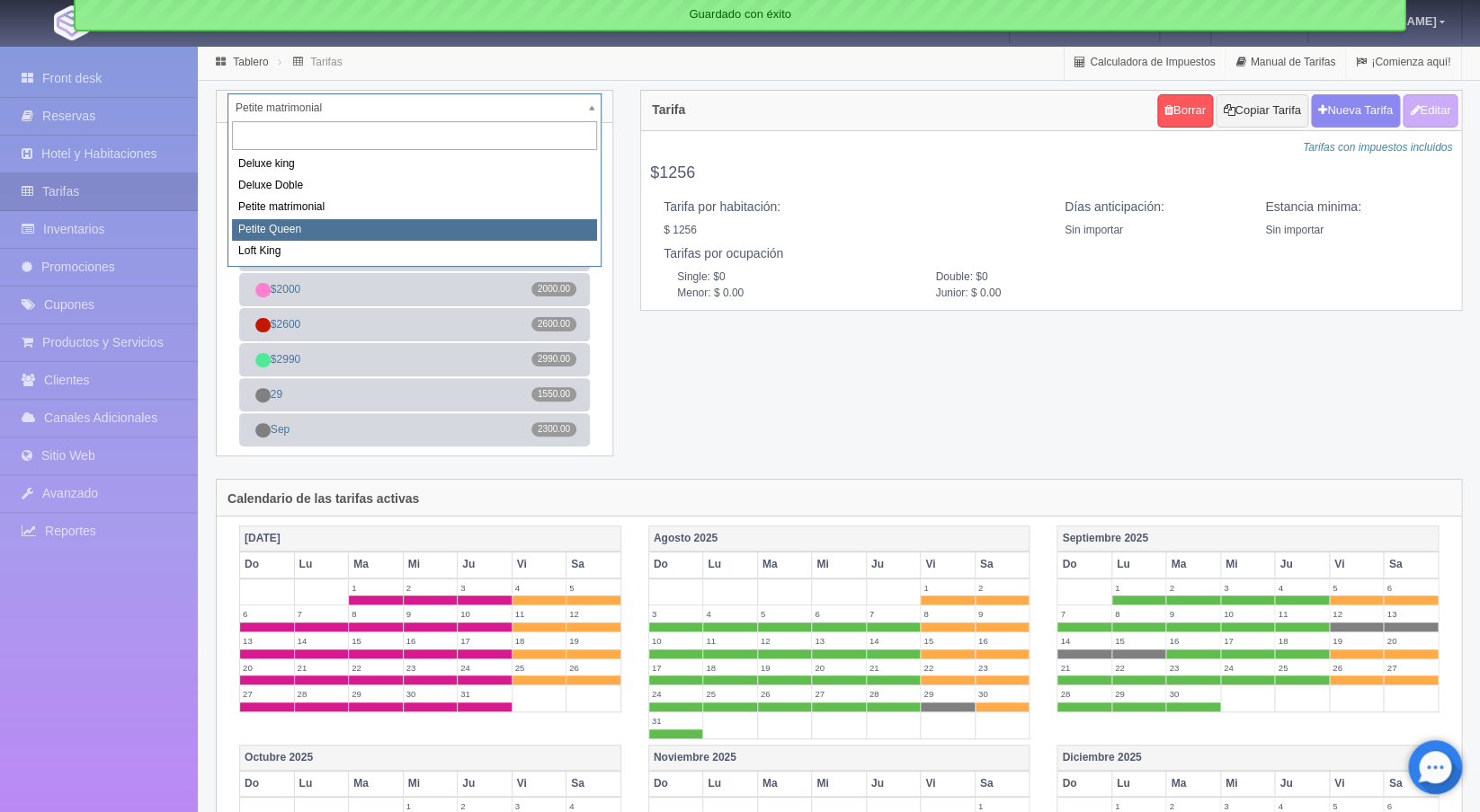
select select "2245"
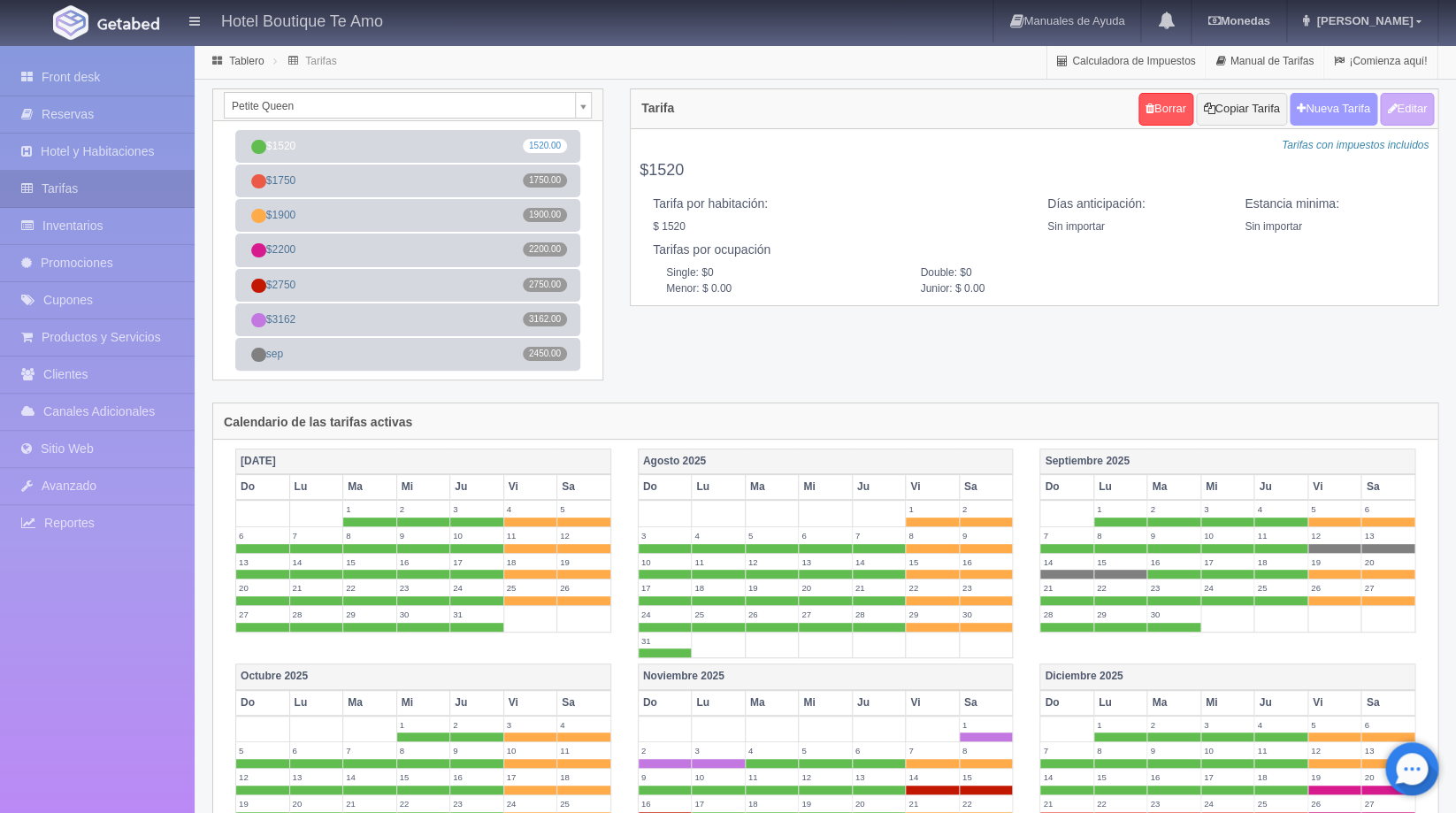
click at [1318, 115] on button "Nueva Tarifa" at bounding box center [1333, 109] width 87 height 33
select select
checkbox input "true"
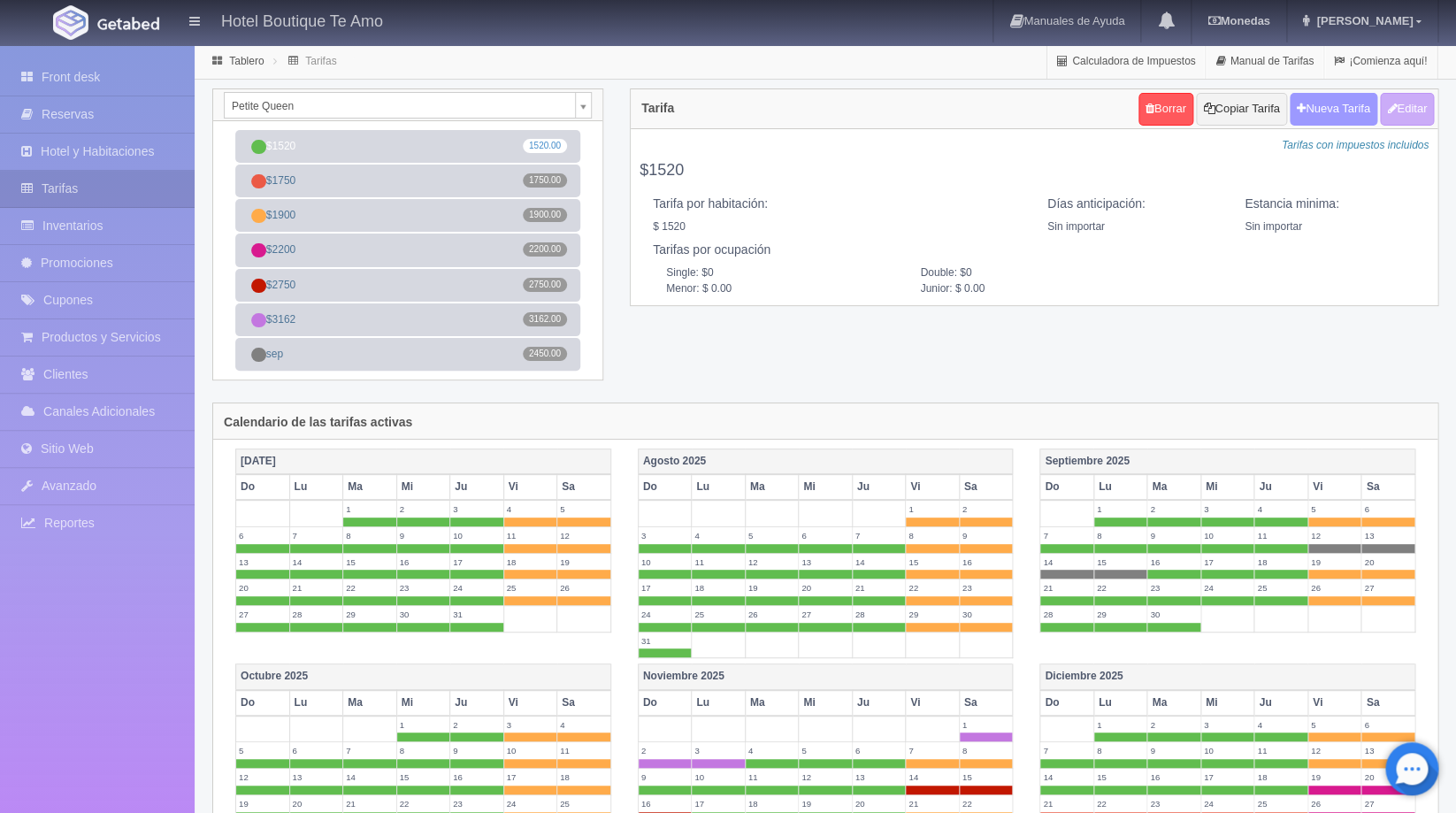
checkbox input "true"
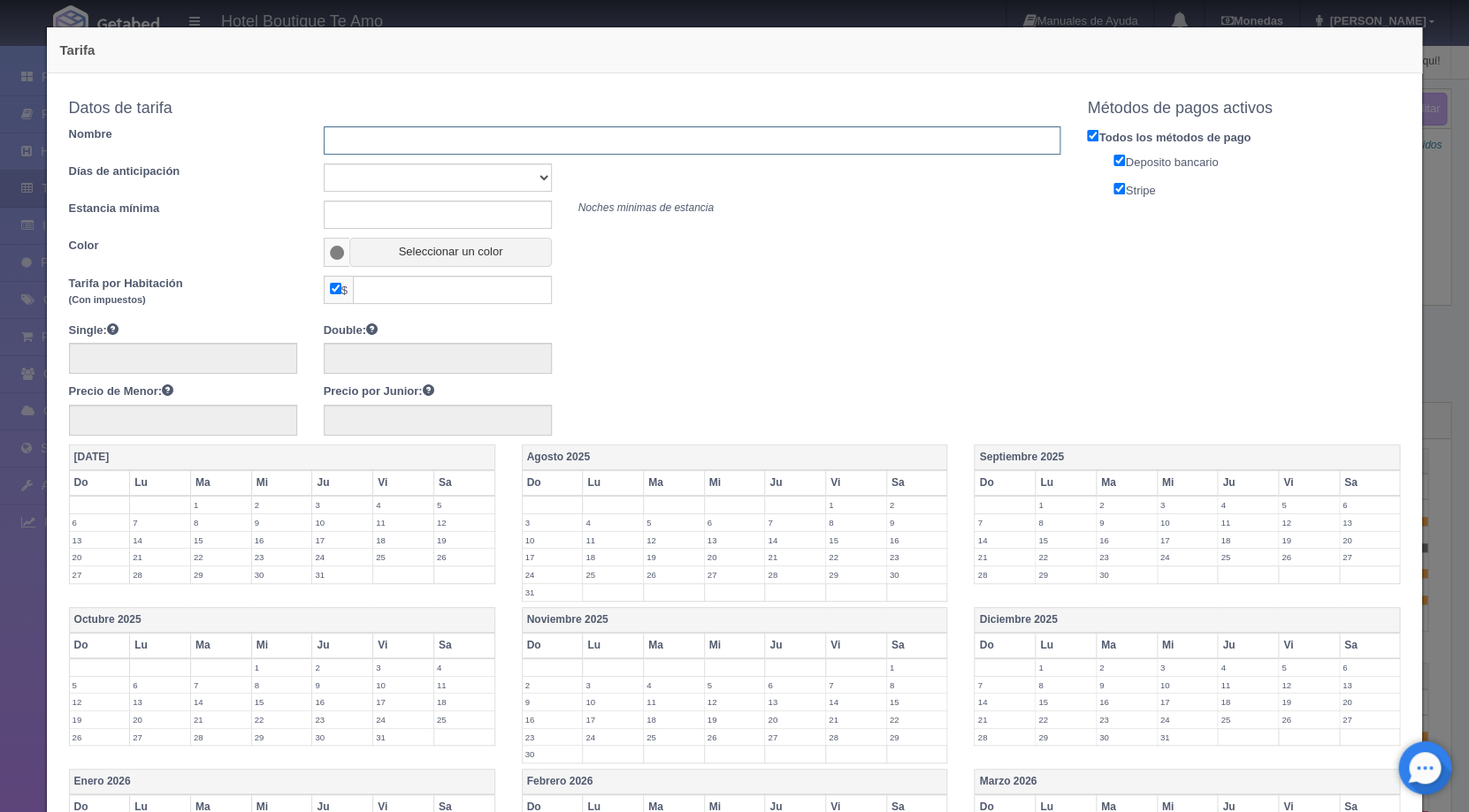
click at [527, 149] on input "text" at bounding box center [692, 141] width 738 height 28
type input "29"
click at [483, 289] on input "text" at bounding box center [453, 290] width 199 height 28
type input "1650"
click at [830, 578] on label "29" at bounding box center [856, 575] width 61 height 17
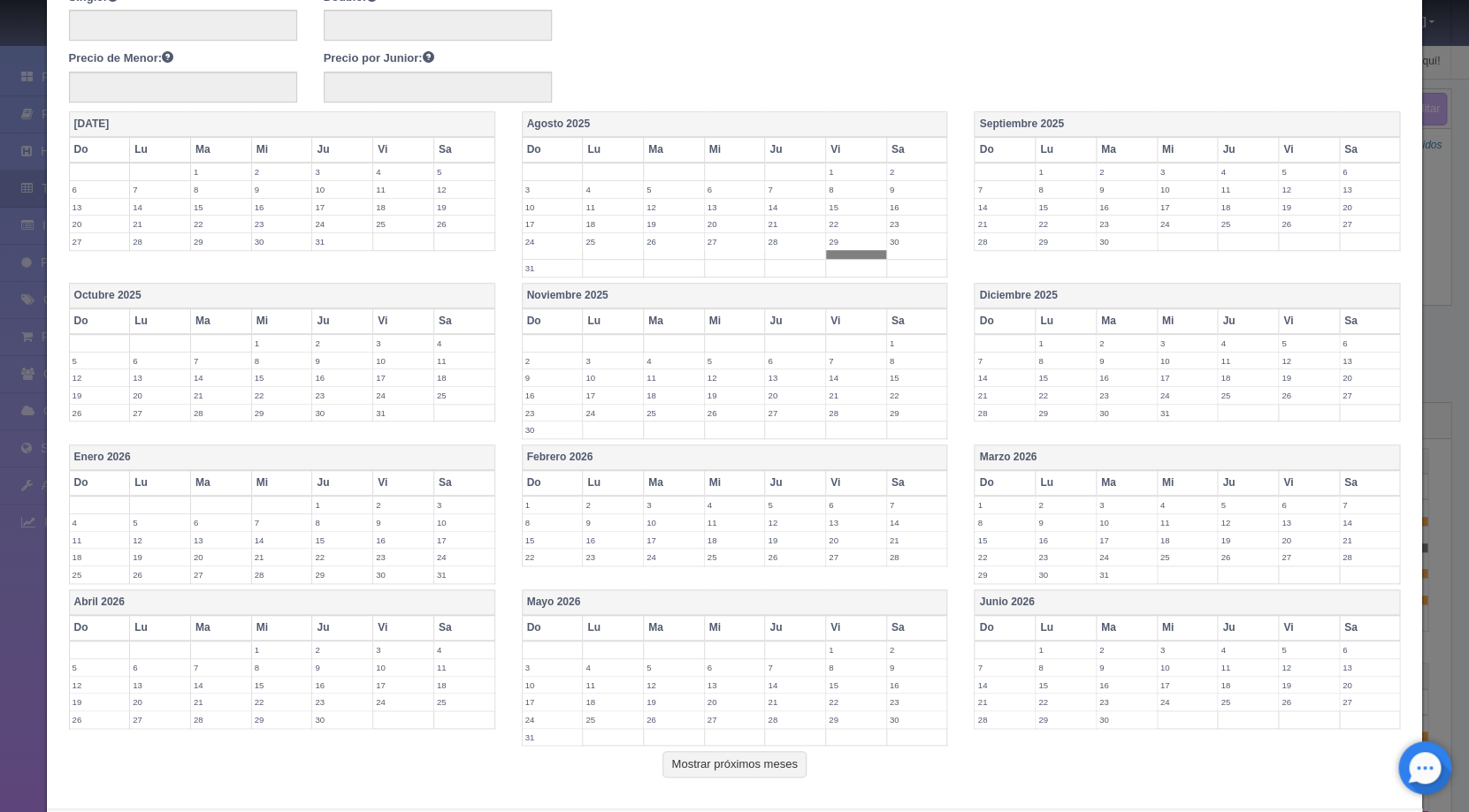
scroll to position [420, 0]
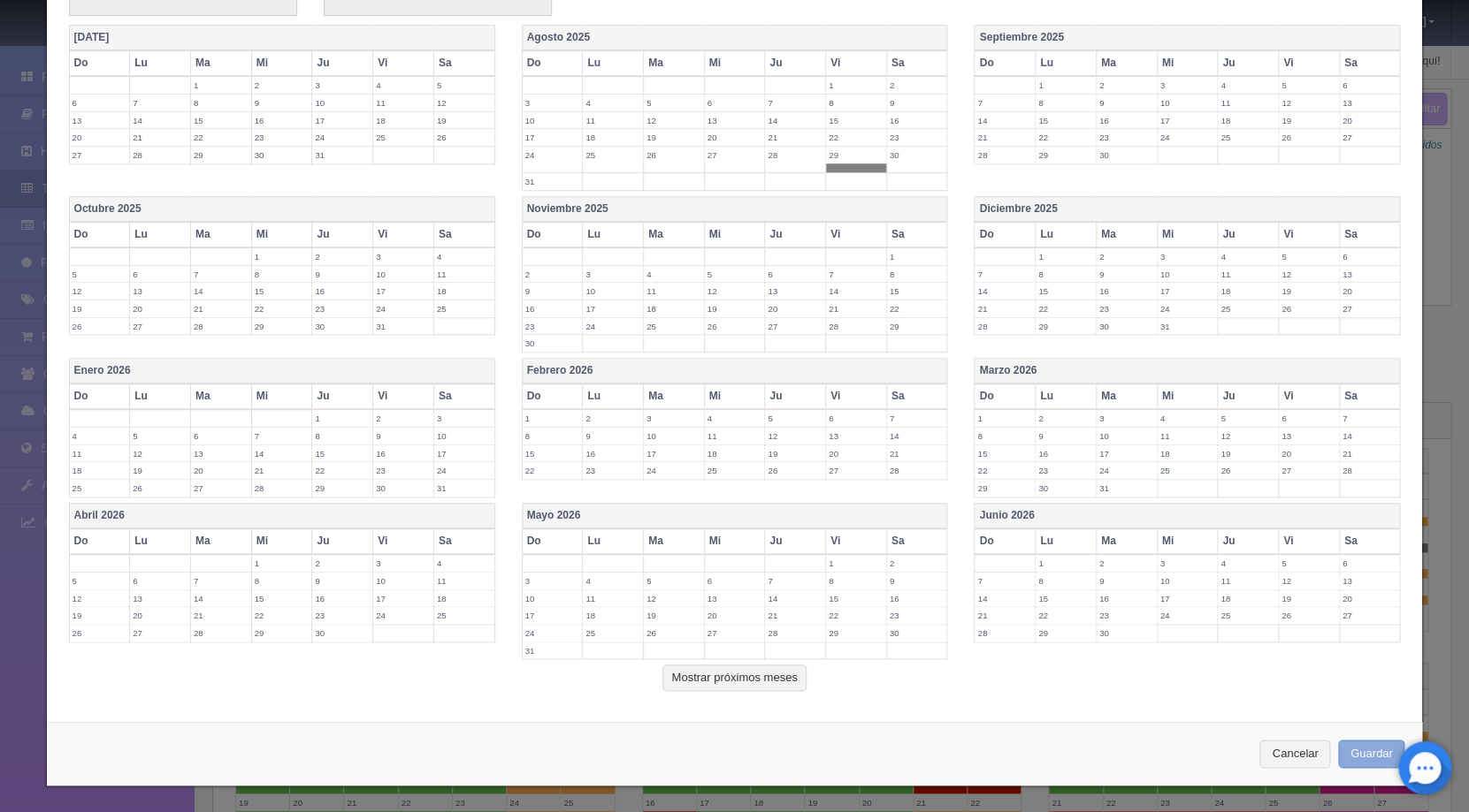
click at [1338, 760] on button "Guardar" at bounding box center [1372, 754] width 68 height 29
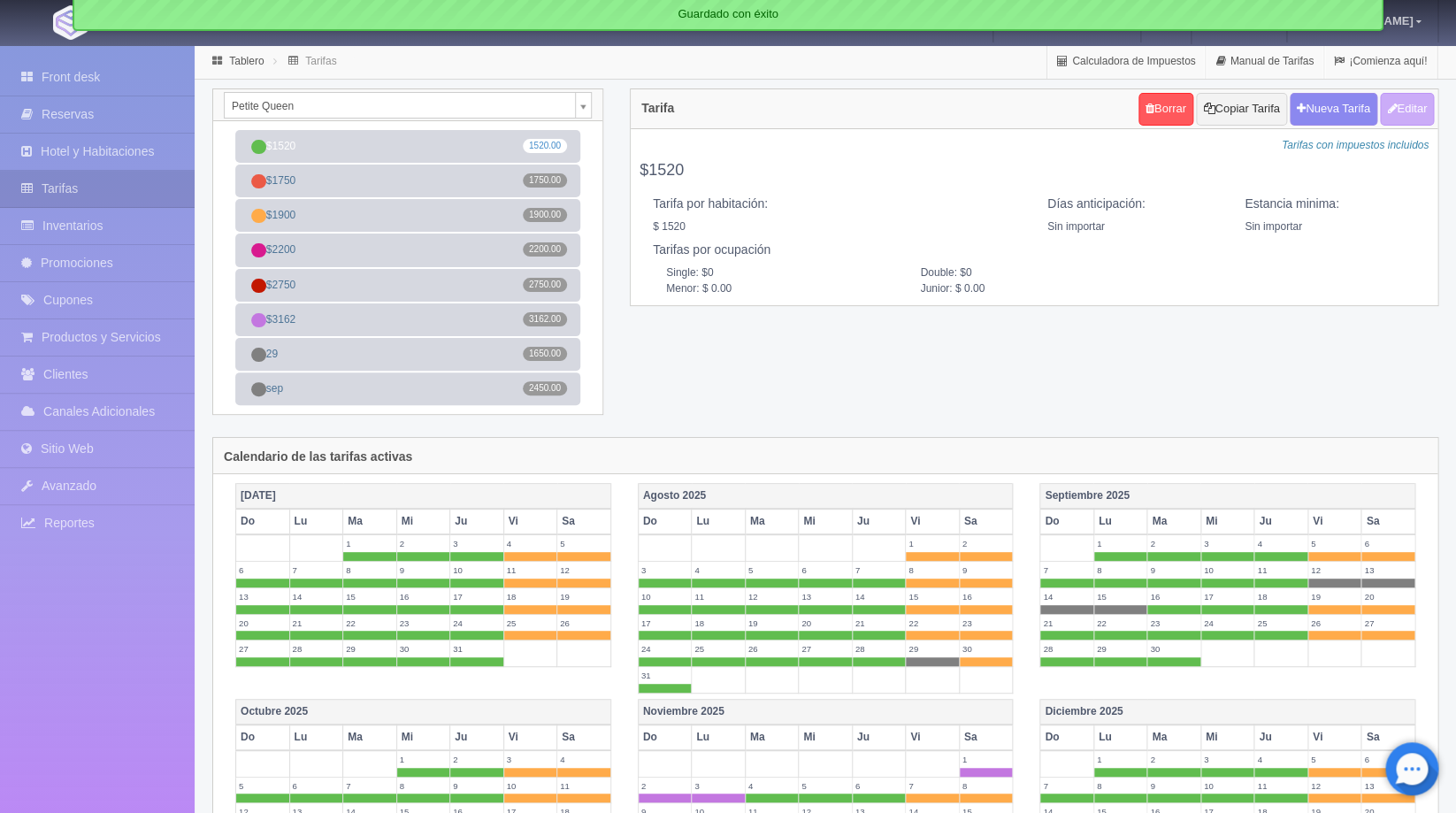
click at [587, 98] on body "Hotel Boutique Te Amo Manuales de Ayuda Actualizaciones recientes [GEOGRAPHIC_D…" at bounding box center [728, 711] width 1456 height 1335
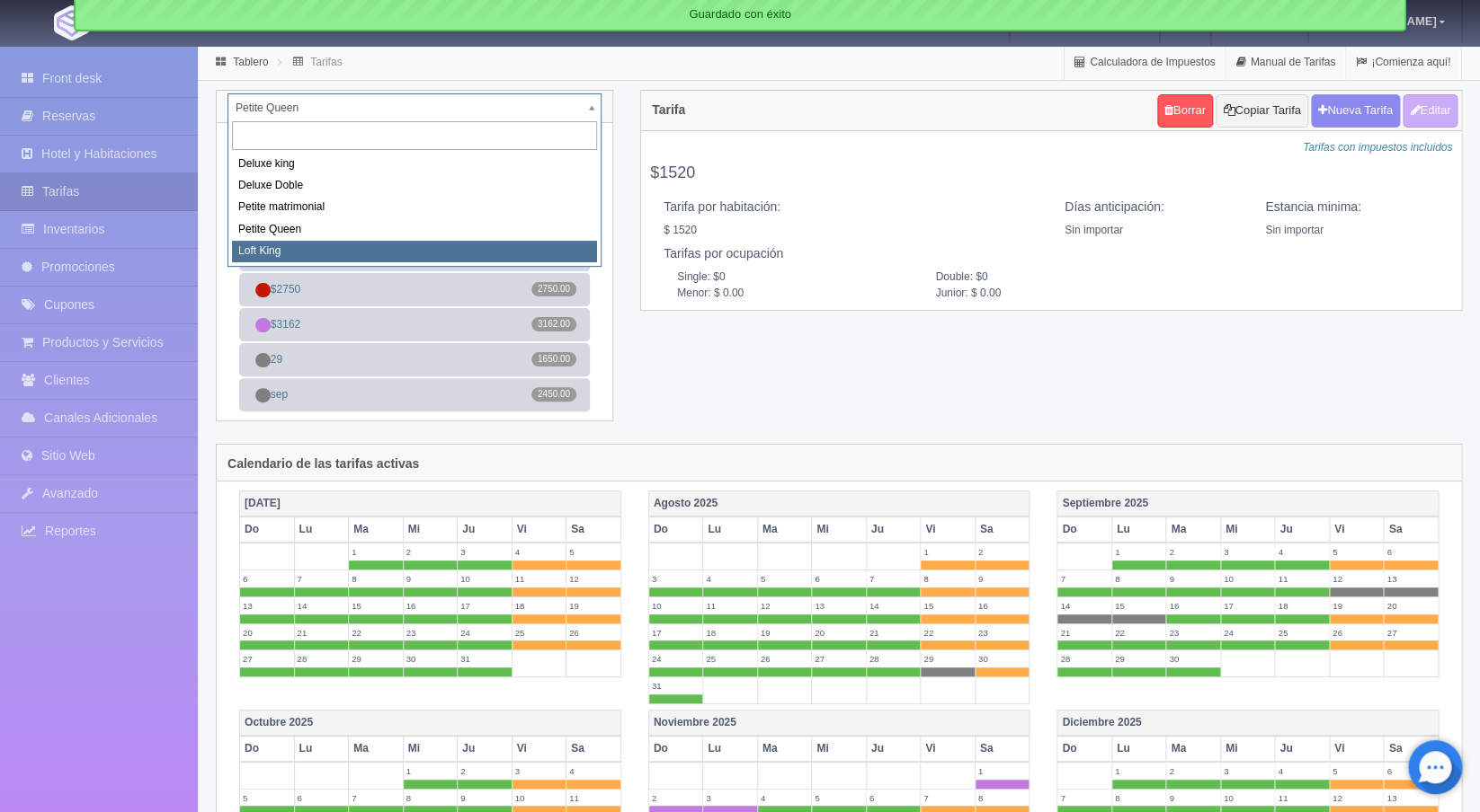
select select "2246"
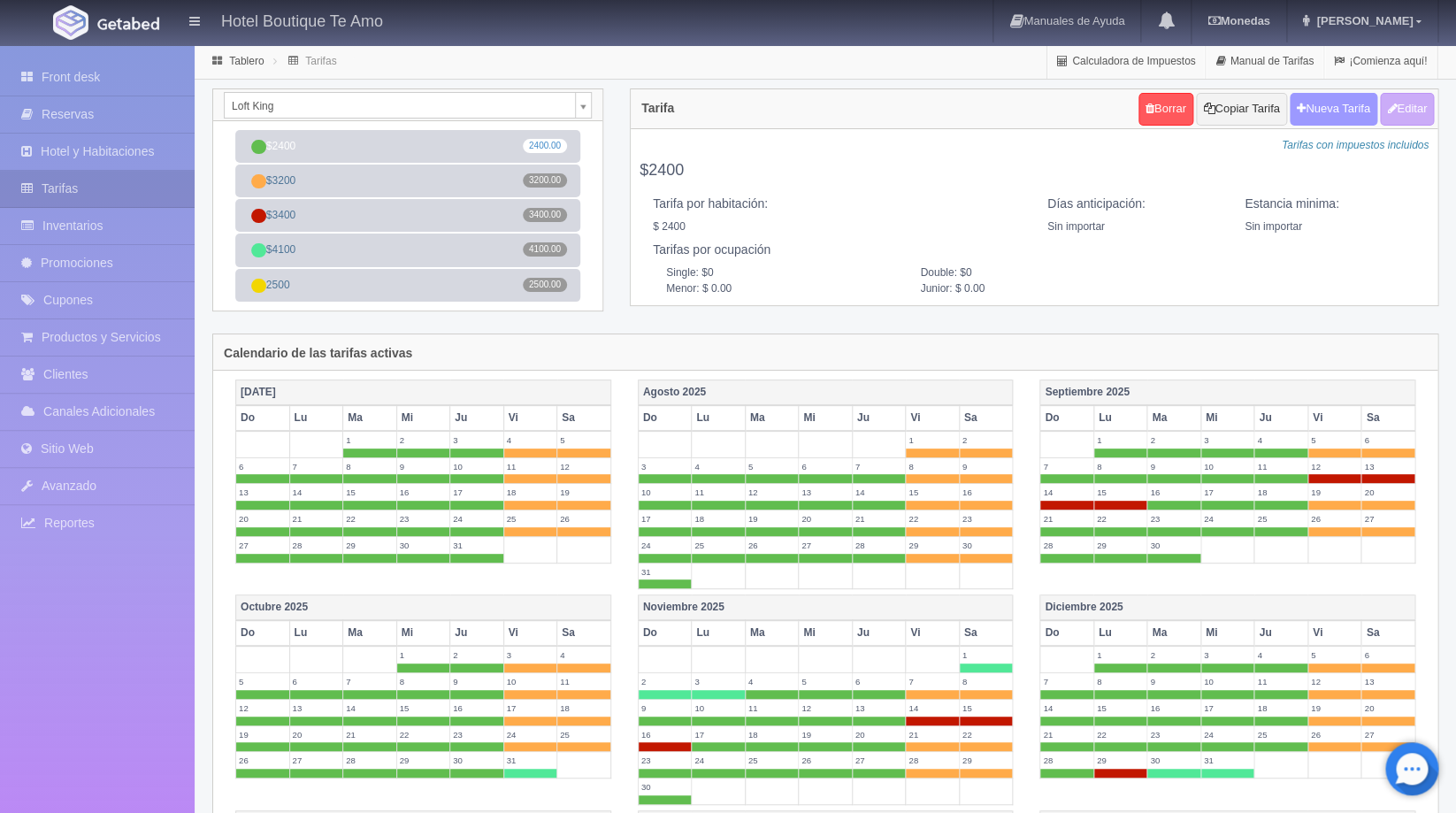
click at [1311, 113] on button "Nueva Tarifa" at bounding box center [1333, 109] width 87 height 33
select select
checkbox input "true"
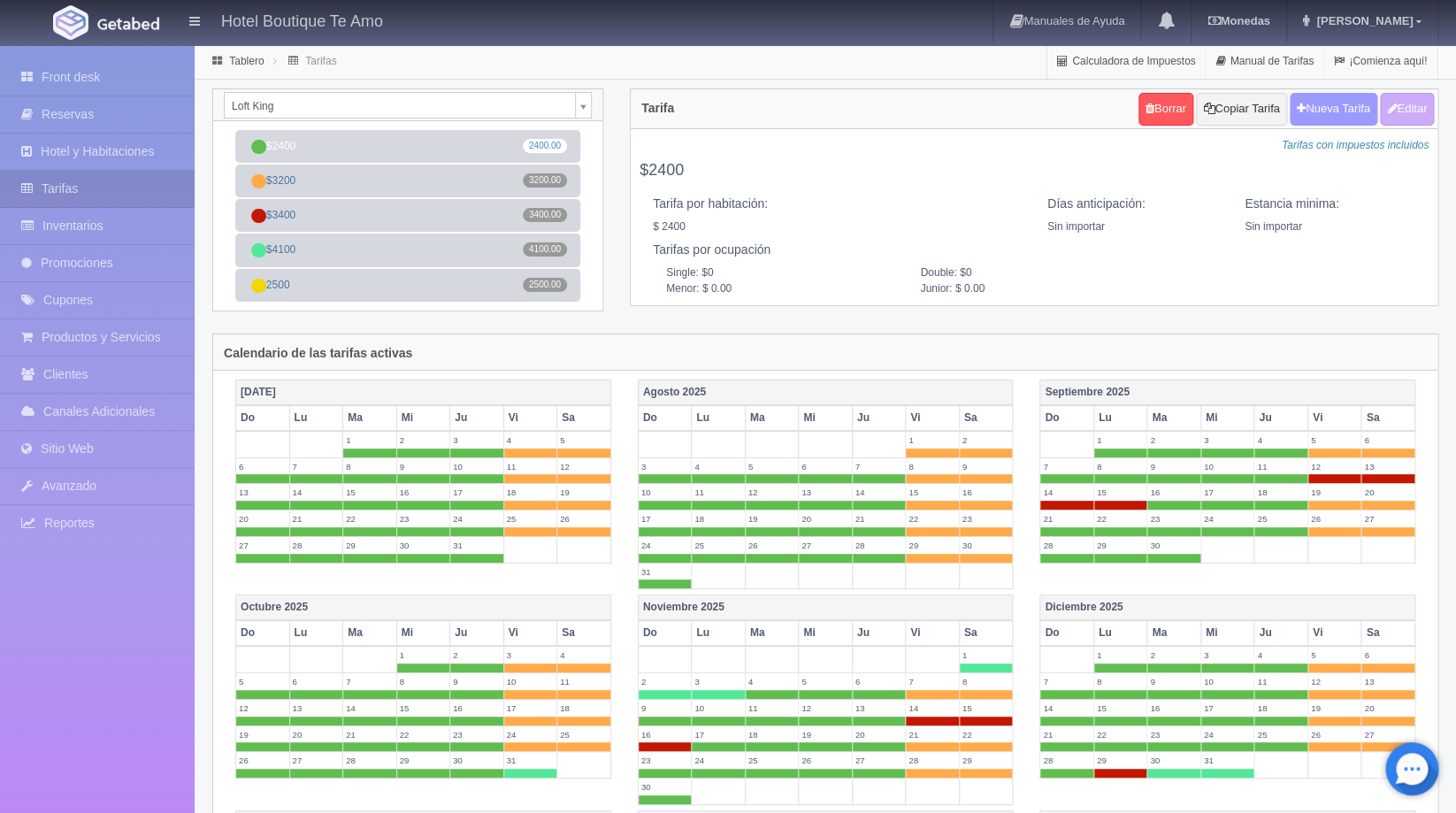
checkbox input "true"
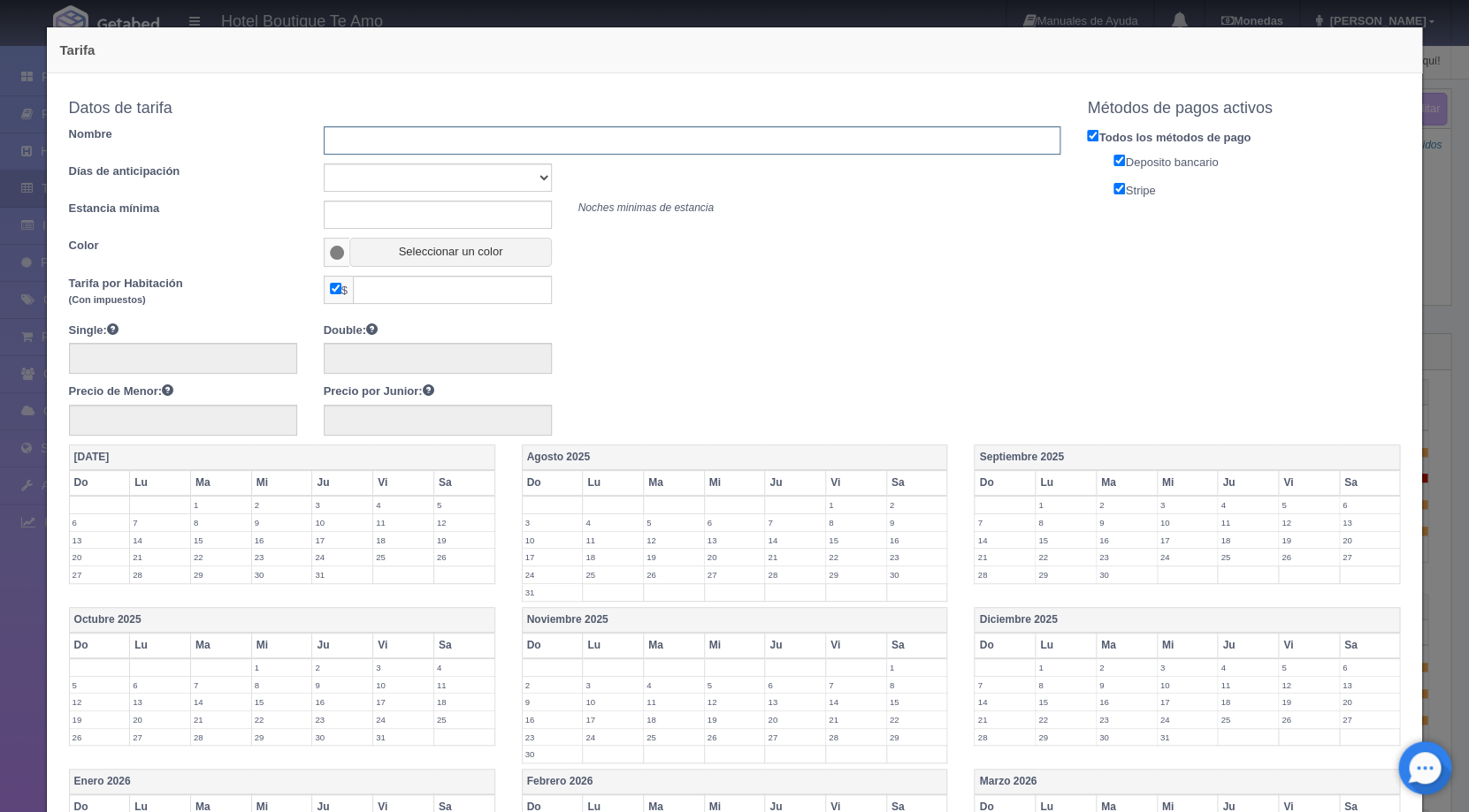
click at [491, 147] on input "text" at bounding box center [692, 141] width 738 height 28
type input "29"
click at [445, 294] on input "text" at bounding box center [453, 290] width 199 height 28
type input "2950"
click at [826, 572] on label "29" at bounding box center [856, 575] width 61 height 17
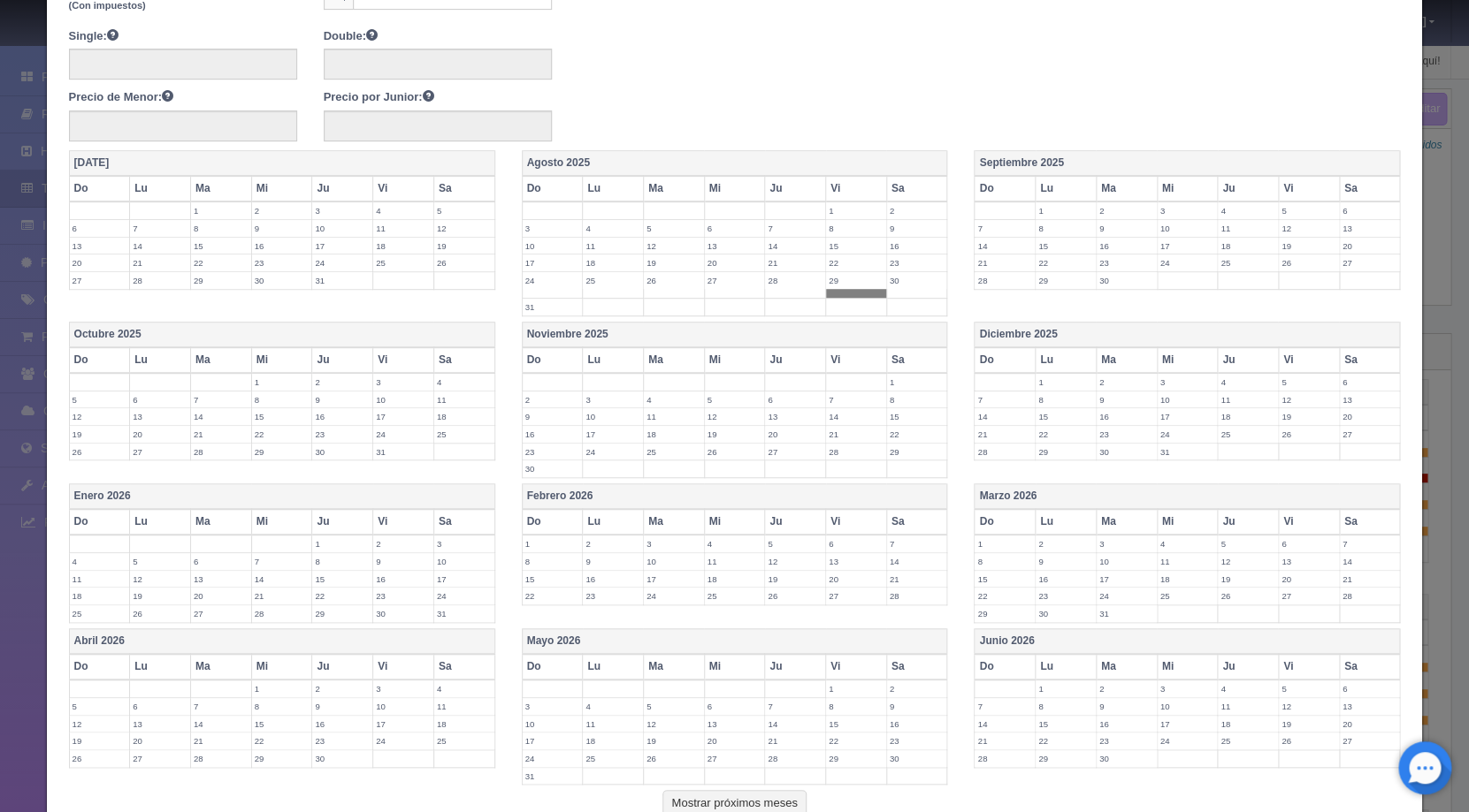
scroll to position [420, 0]
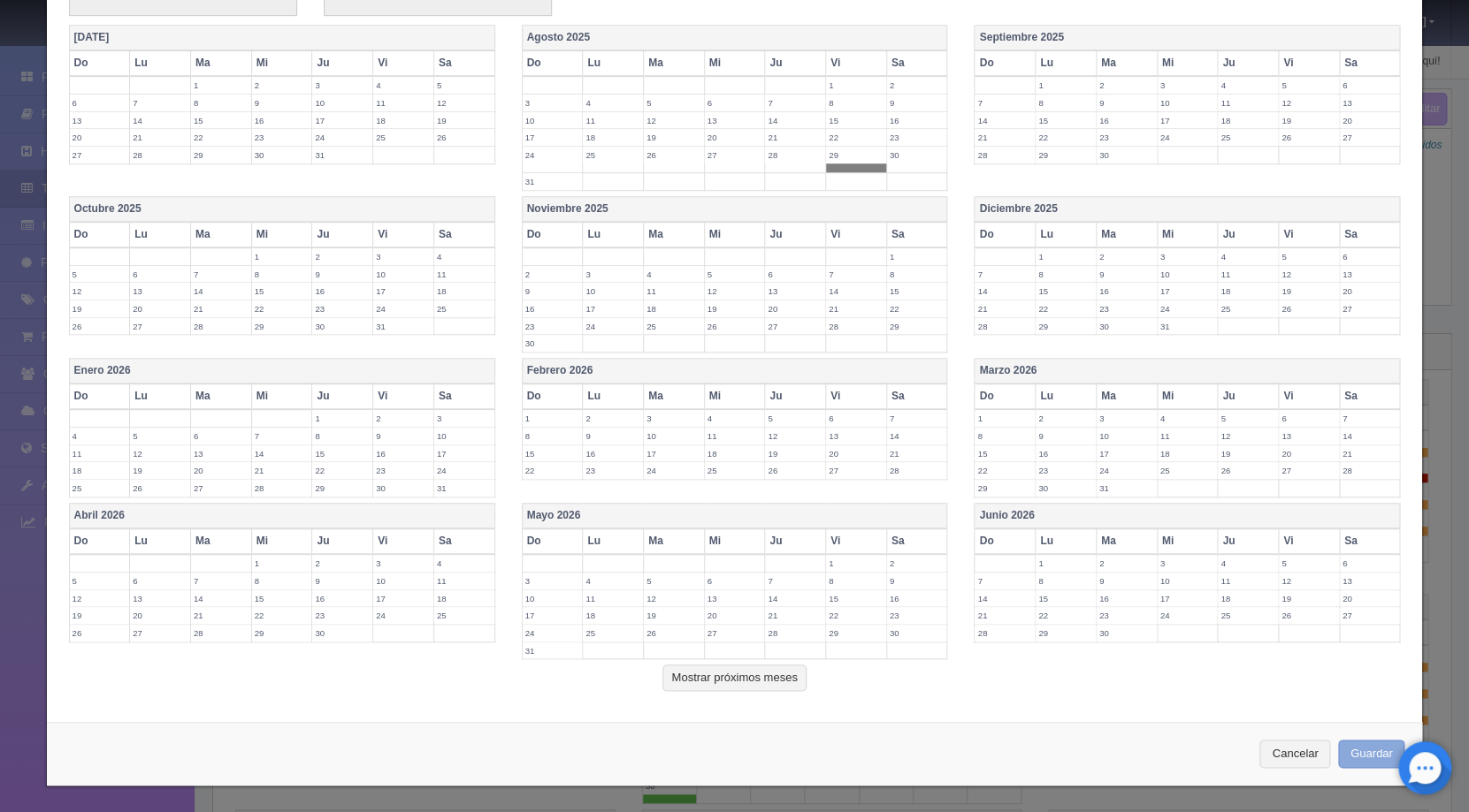
click at [1338, 747] on button "Guardar" at bounding box center [1372, 754] width 68 height 29
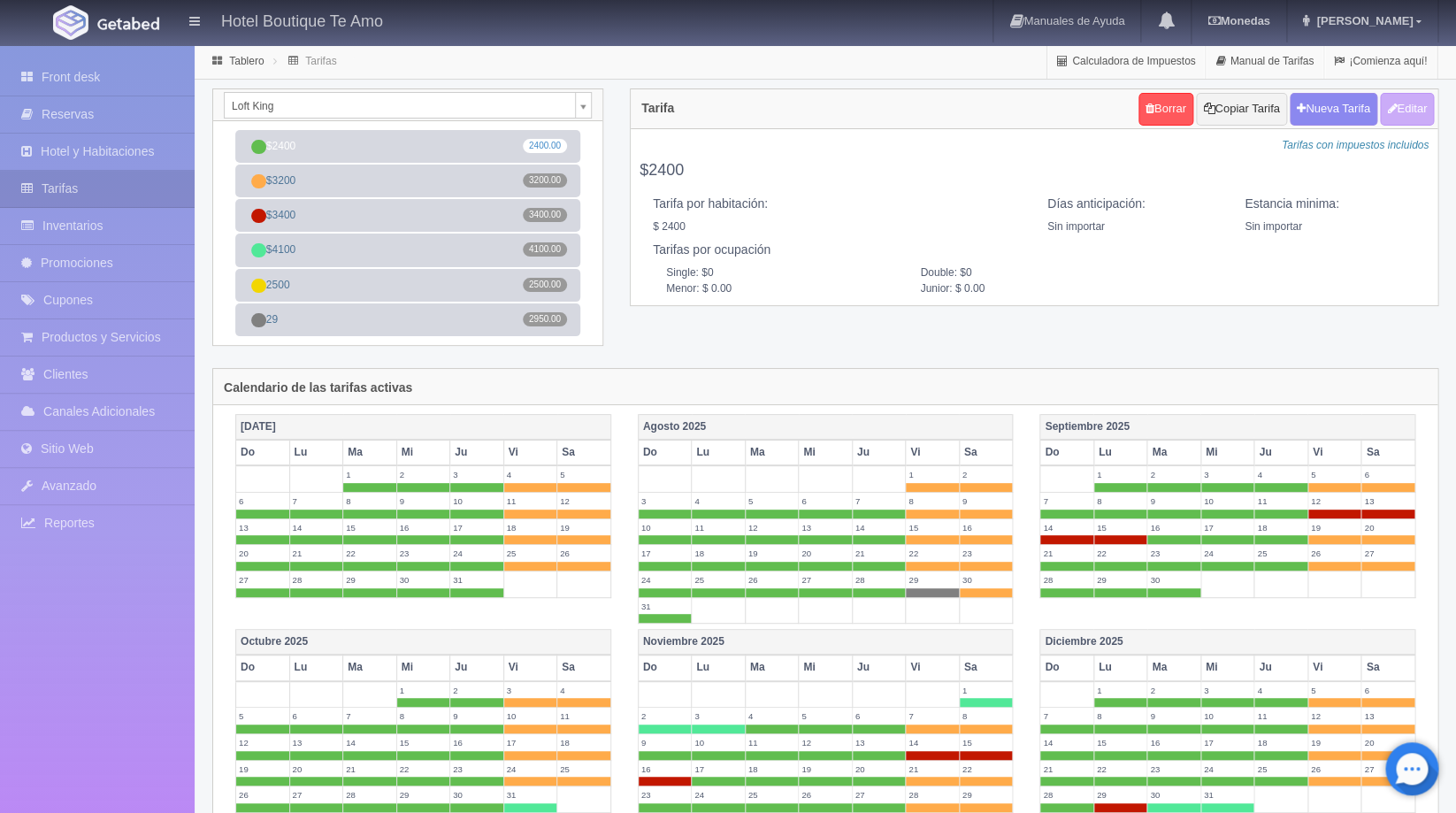
click at [979, 372] on div "Calendario de las tarifas activas" at bounding box center [825, 386] width 1224 height 37
